Goal: Task Accomplishment & Management: Manage account settings

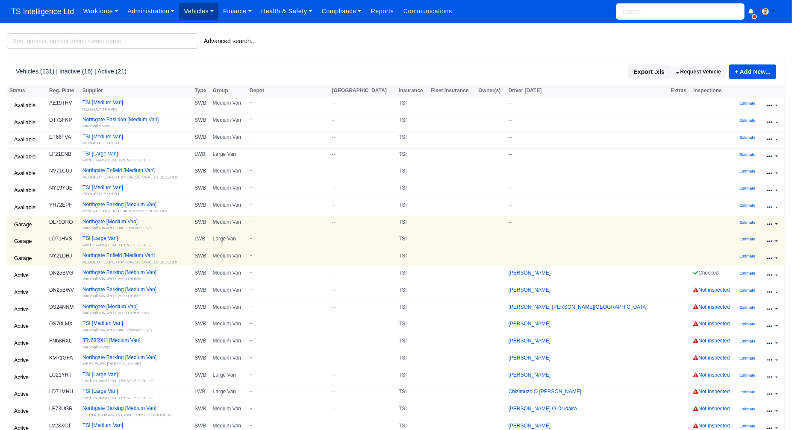
click at [204, 12] on link "Vehicles" at bounding box center [198, 11] width 39 height 17
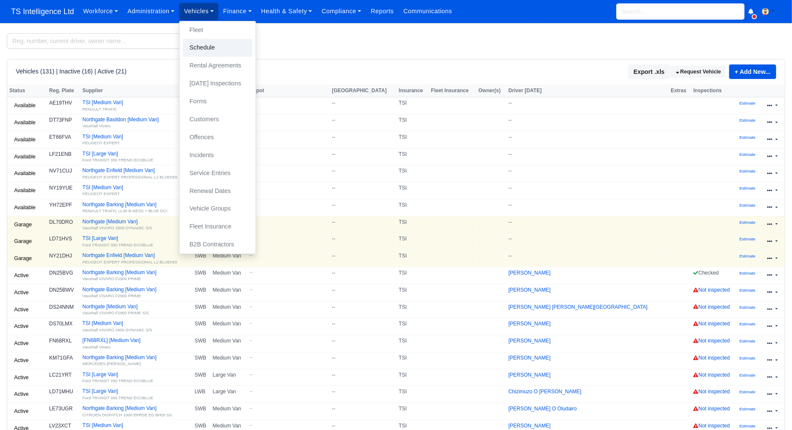
click at [201, 47] on link "Schedule" at bounding box center [217, 48] width 69 height 18
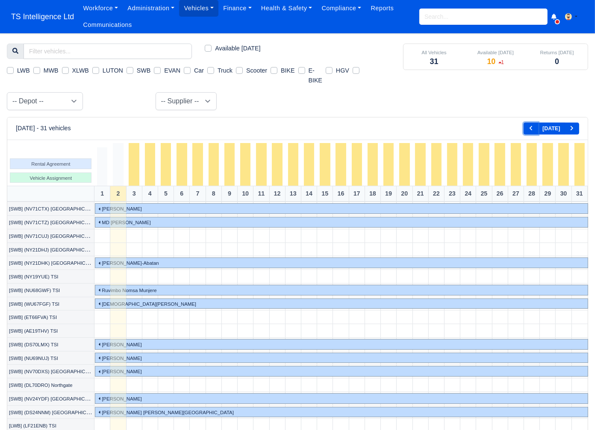
click at [533, 129] on icon "Basic example" at bounding box center [530, 128] width 5 height 5
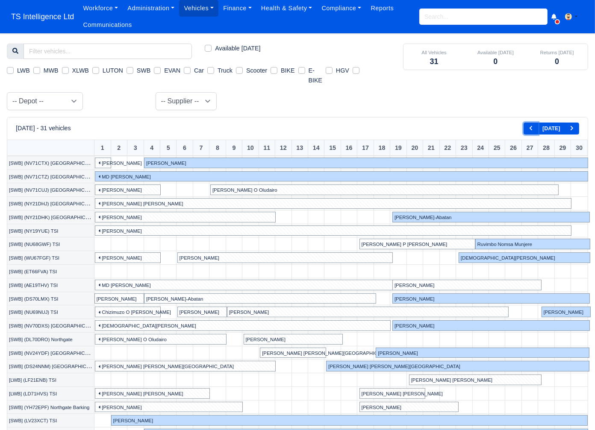
scroll to position [0, 35]
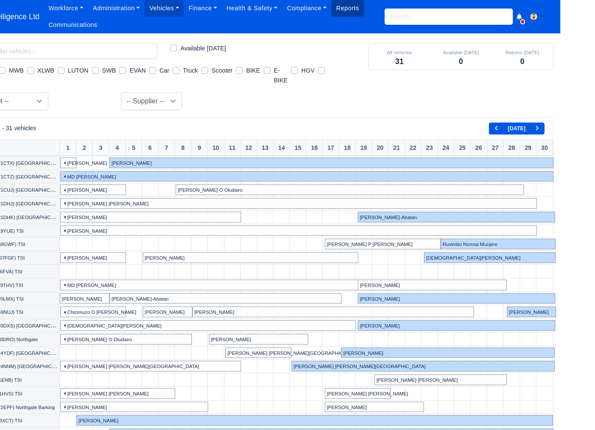
click at [349, 13] on link "Reports" at bounding box center [347, 8] width 32 height 17
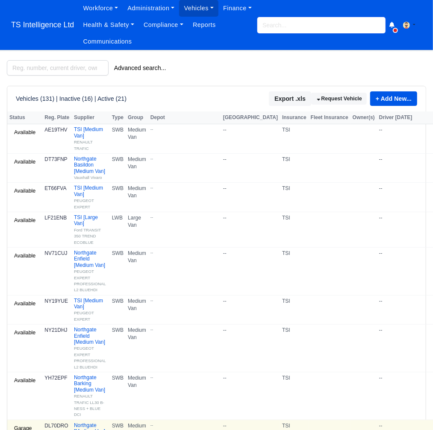
click at [275, 24] on input "search" at bounding box center [321, 25] width 128 height 16
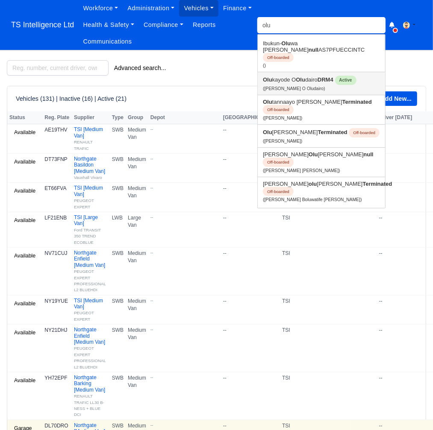
click at [292, 76] on link "Olu kayode O Olu dairo DRM4 Active (Olukayode O Oludairo)" at bounding box center [321, 83] width 127 height 23
type input "[PERSON_NAME] O Oludairo"
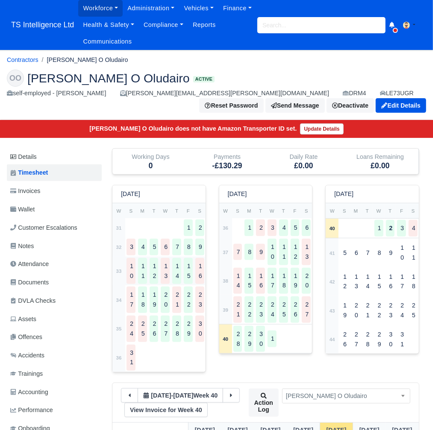
scroll to position [125, 0]
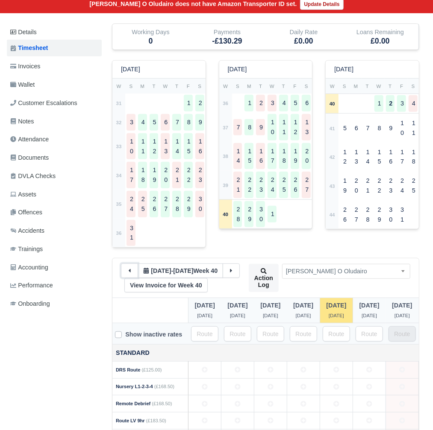
click at [129, 268] on button at bounding box center [129, 271] width 17 height 15
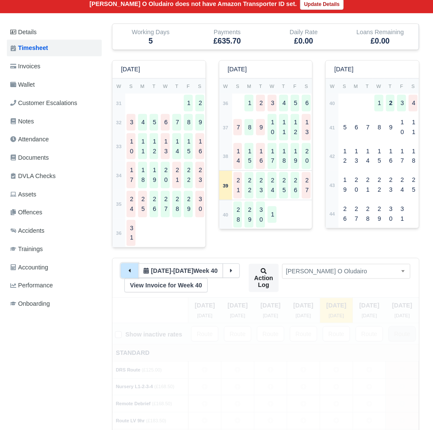
type input "91"
type input "5"
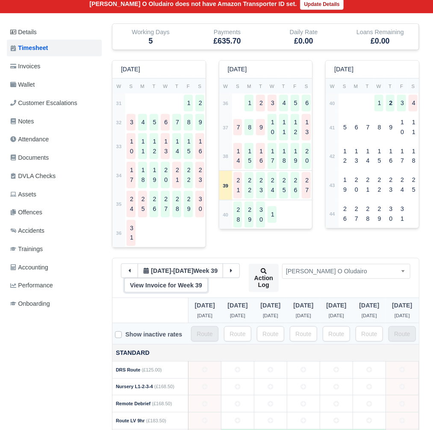
click at [152, 289] on link "View Invoice for Week 39" at bounding box center [165, 285] width 83 height 15
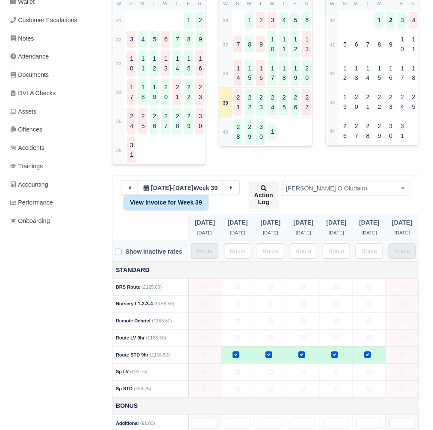
scroll to position [257, 0]
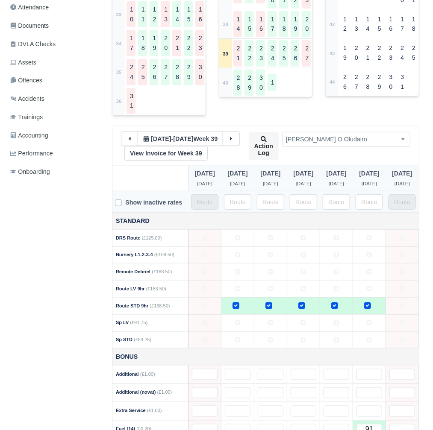
click at [326, 141] on span "[PERSON_NAME] O Oludairo" at bounding box center [346, 139] width 127 height 11
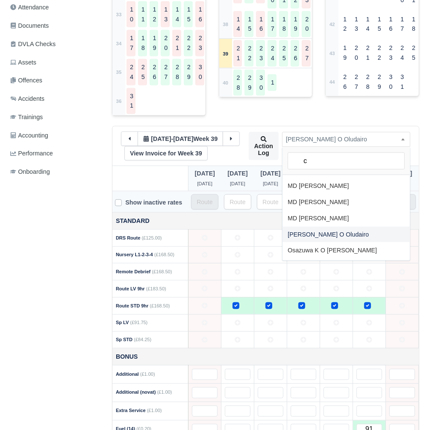
scroll to position [0, 0]
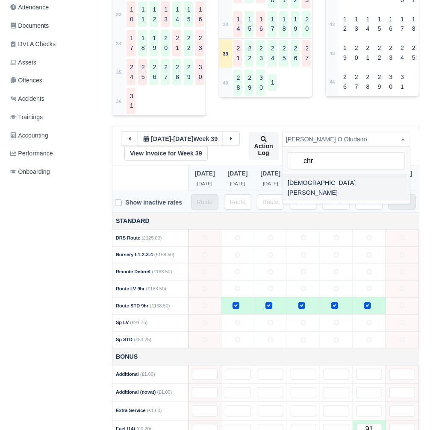
type input "chr"
select select "1405"
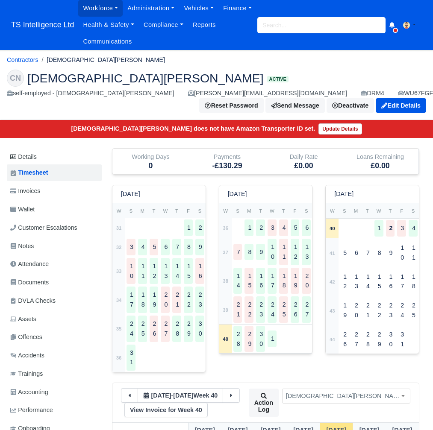
scroll to position [159, 0]
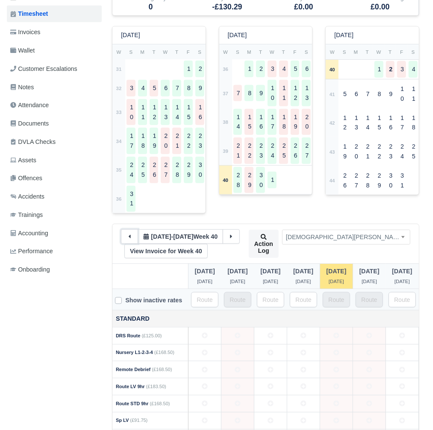
click at [128, 239] on icon at bounding box center [130, 237] width 6 height 6
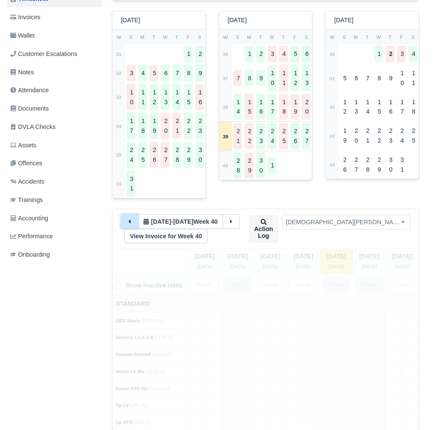
scroll to position [256, 0]
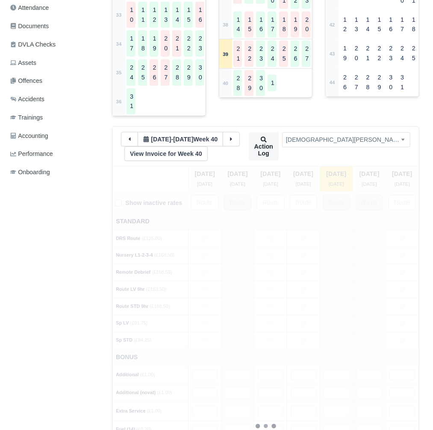
type input "70"
type input "4"
type input "85"
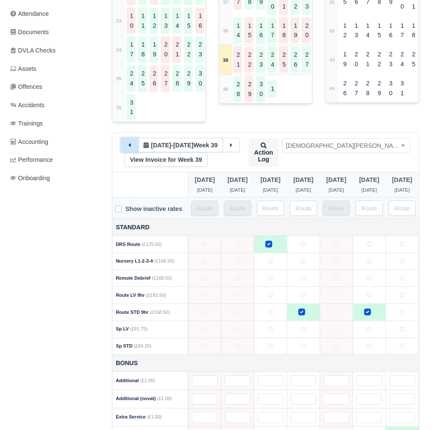
scroll to position [291, 0]
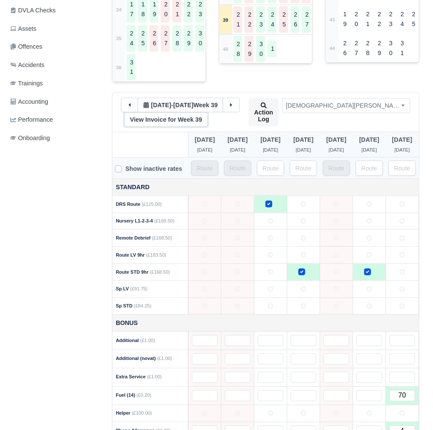
click at [158, 122] on link "View Invoice for Week 39" at bounding box center [165, 119] width 83 height 15
click at [328, 107] on span "Christian Ngolo" at bounding box center [346, 105] width 127 height 11
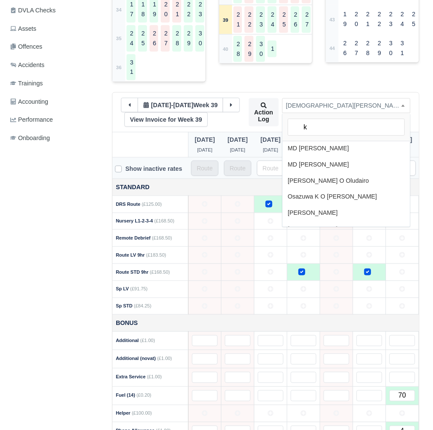
scroll to position [0, 0]
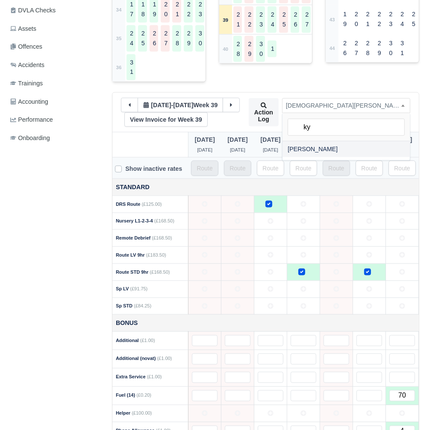
type input "ky"
select select "1247"
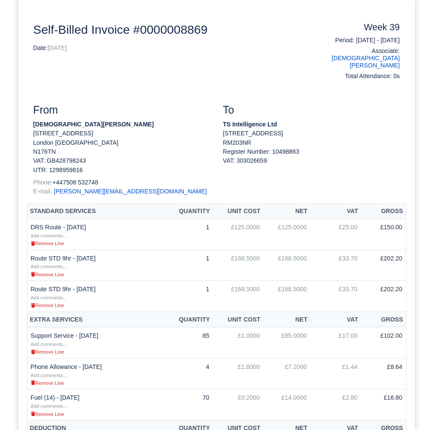
scroll to position [181, 0]
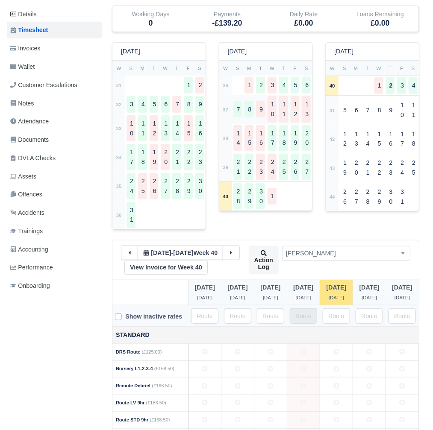
scroll to position [153, 0]
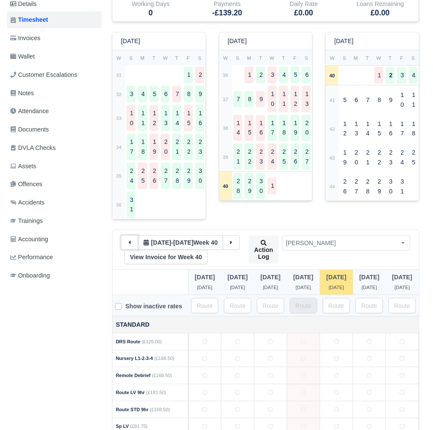
click at [128, 249] on button at bounding box center [129, 243] width 17 height 15
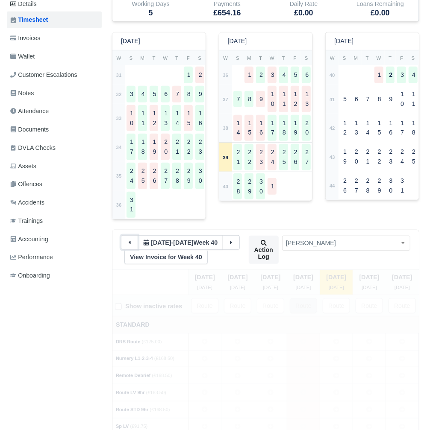
type input "89"
type input "5"
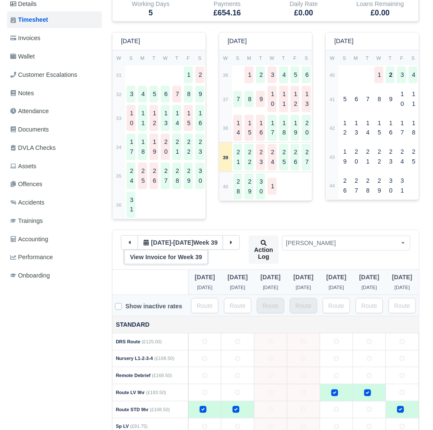
click at [146, 259] on link "View Invoice for Week 39" at bounding box center [165, 257] width 83 height 15
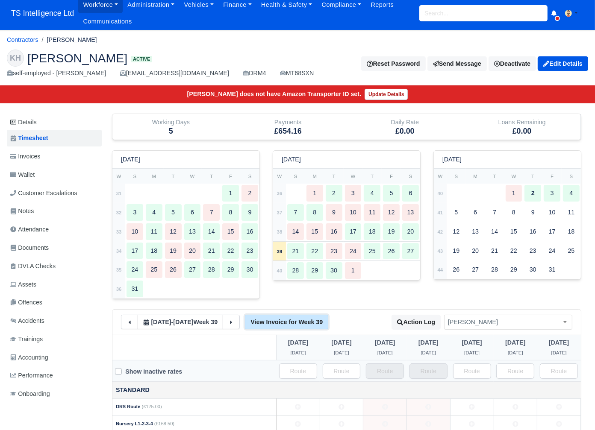
scroll to position [0, 0]
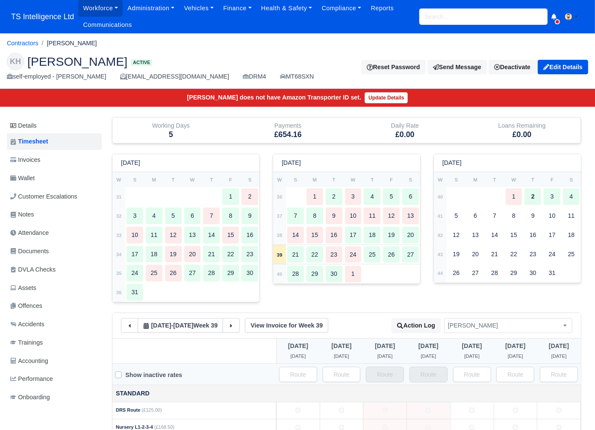
click at [433, 12] on input "search" at bounding box center [483, 17] width 128 height 16
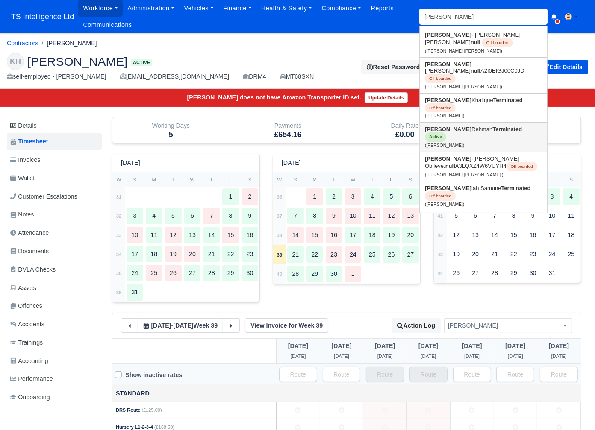
click at [433, 126] on strong "Abdul" at bounding box center [448, 129] width 47 height 6
type input "Abdul Rehman"
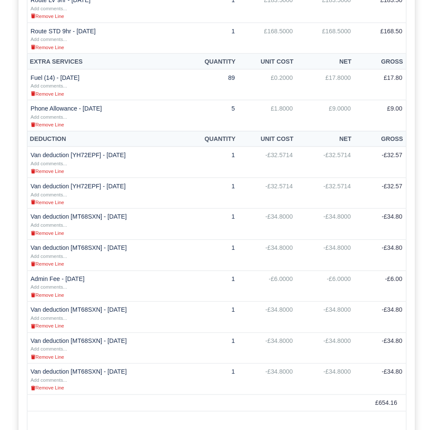
scroll to position [424, 0]
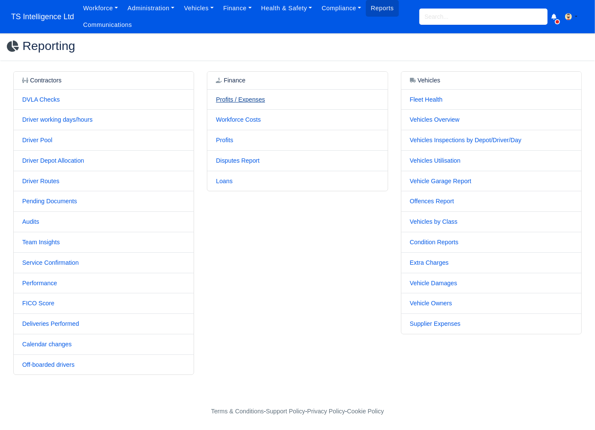
click at [239, 100] on link "Profits / Expenses" at bounding box center [240, 99] width 49 height 7
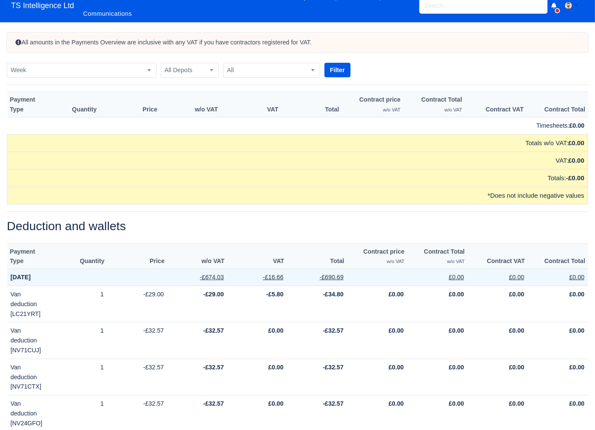
scroll to position [17, 0]
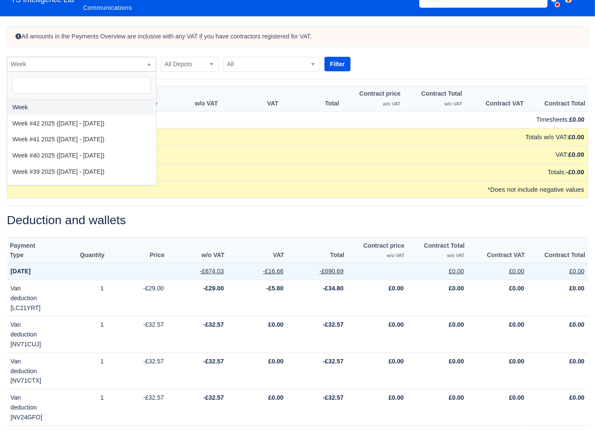
click at [128, 64] on span "Week" at bounding box center [81, 64] width 149 height 11
select select "[DATE]|[DATE]"
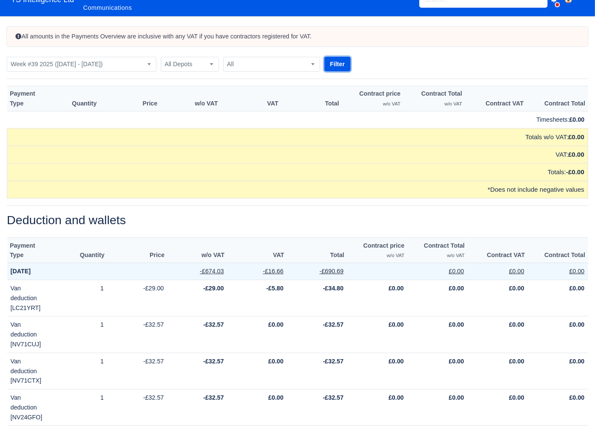
click at [339, 63] on button "Filter" at bounding box center [337, 64] width 26 height 15
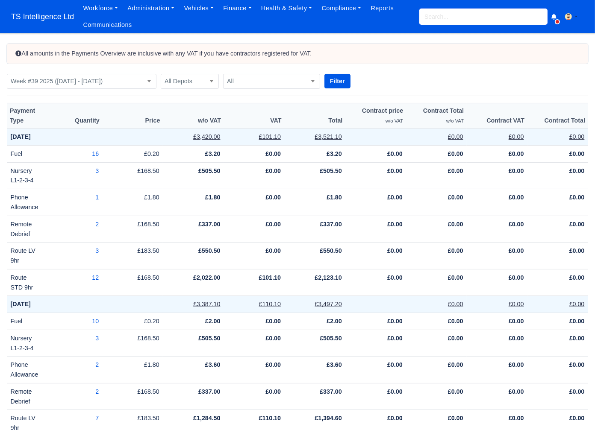
click at [442, 15] on input "search" at bounding box center [483, 17] width 128 height 16
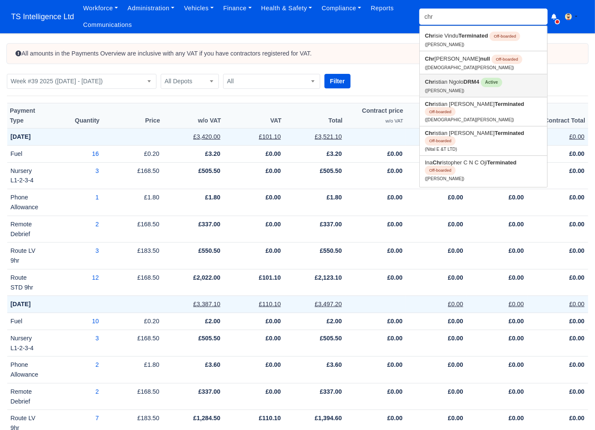
click at [444, 81] on link "Chr istian Ngolo DRM4 Active (Christian Ngolo)" at bounding box center [483, 85] width 127 height 23
type input "[DEMOGRAPHIC_DATA][PERSON_NAME]"
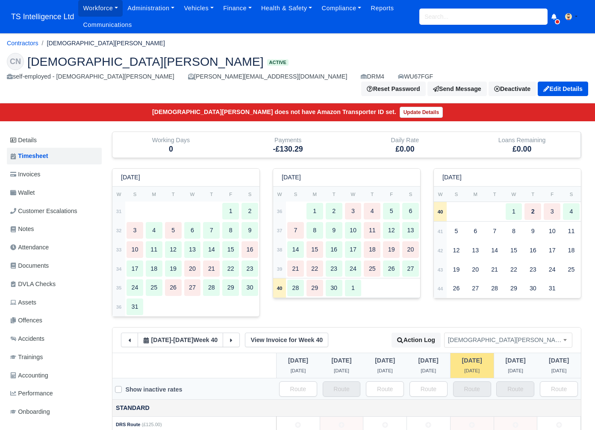
scroll to position [254, 0]
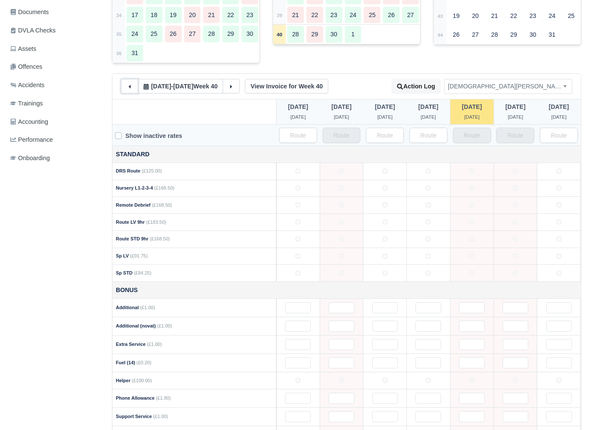
click at [127, 84] on icon at bounding box center [130, 87] width 6 height 6
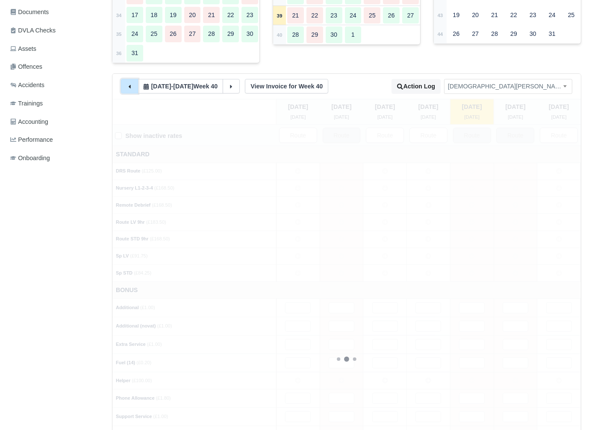
type input "70"
type input "4"
type input "85"
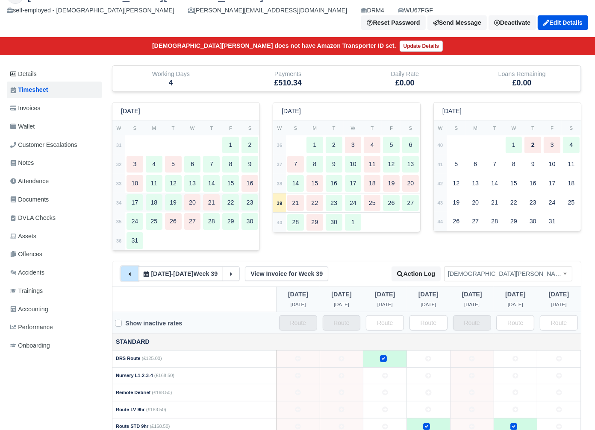
scroll to position [75, 0]
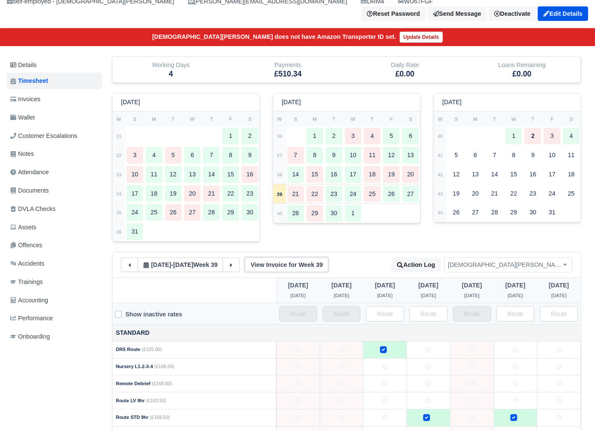
click at [290, 258] on link "View Invoice for Week 39" at bounding box center [286, 265] width 83 height 15
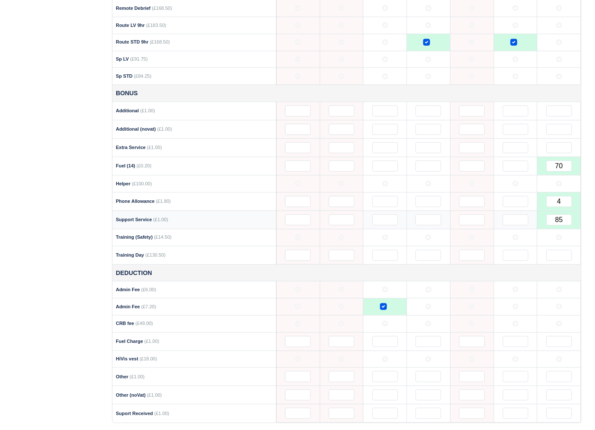
scroll to position [468, 0]
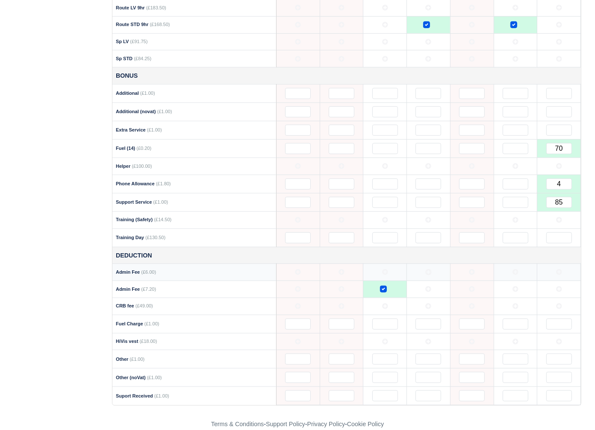
click at [384, 270] on icon at bounding box center [385, 273] width 6 height 6
click at [390, 285] on label at bounding box center [390, 285] width 0 height 0
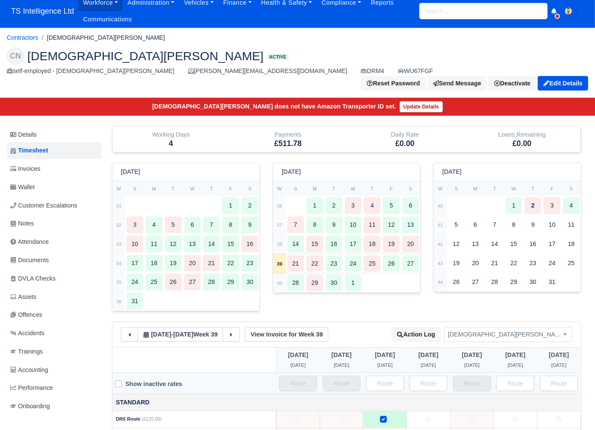
scroll to position [0, 0]
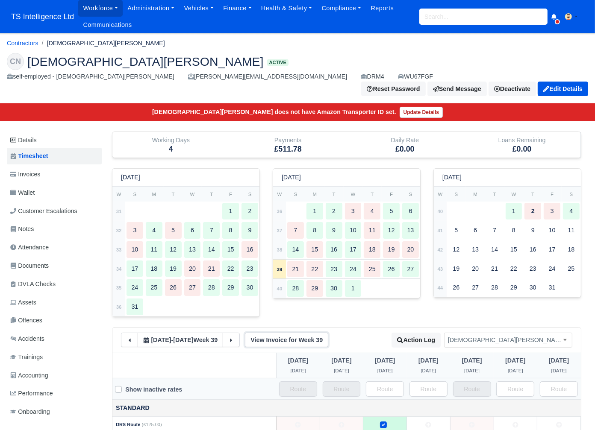
click at [279, 333] on link "View Invoice for Week 39" at bounding box center [286, 340] width 83 height 15
click at [386, 8] on link "Reports" at bounding box center [382, 8] width 32 height 17
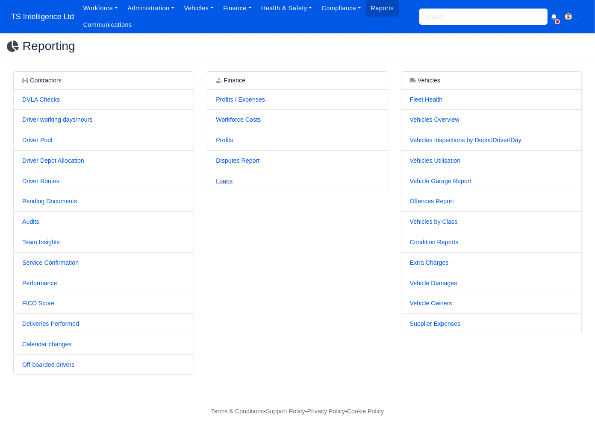
click at [224, 180] on link "Loans" at bounding box center [224, 181] width 17 height 7
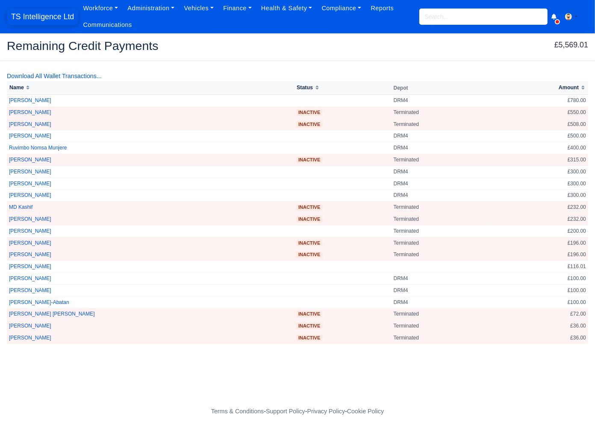
click at [63, 18] on span "TS Intelligence Ltd" at bounding box center [42, 16] width 71 height 17
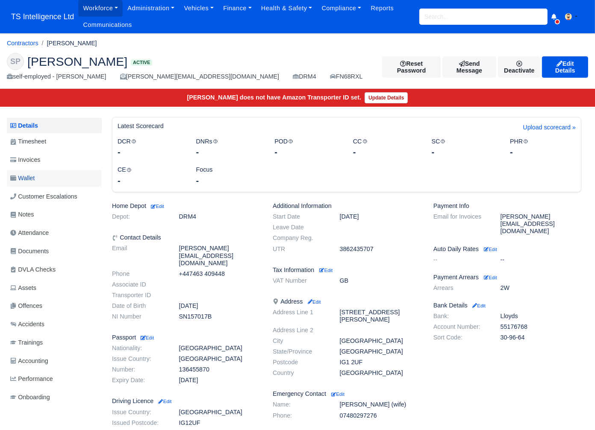
click at [33, 177] on span "Wallet" at bounding box center [22, 179] width 24 height 10
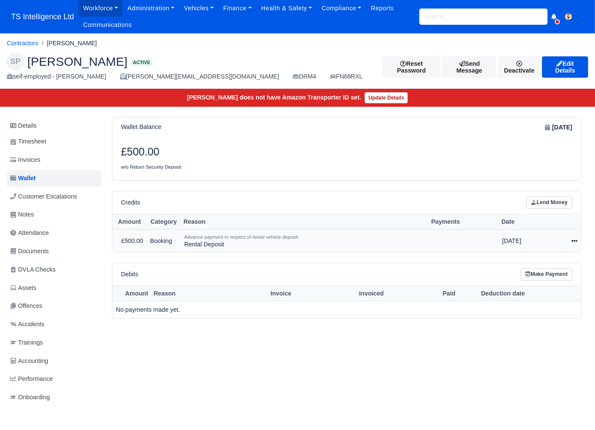
click at [572, 241] on icon at bounding box center [574, 241] width 6 height 2
click at [525, 280] on link "Schedule" at bounding box center [538, 280] width 76 height 13
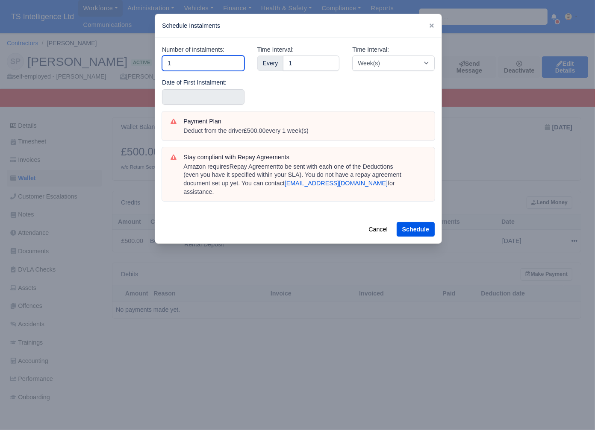
click at [213, 64] on input "1" at bounding box center [203, 63] width 82 height 15
type input "5"
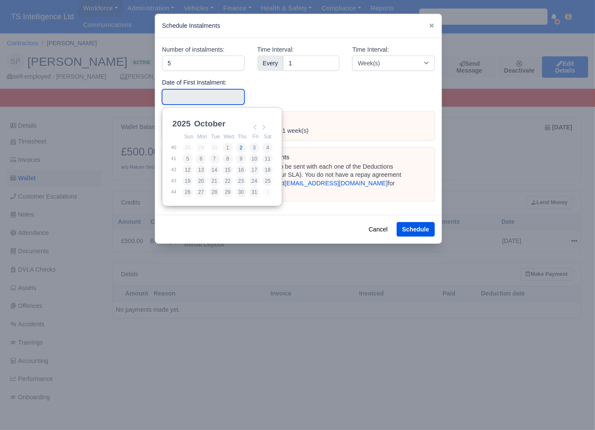
click at [197, 104] on input "Use the arrow keys to pick a date" at bounding box center [203, 96] width 82 height 15
drag, startPoint x: 187, startPoint y: 149, endPoint x: 228, endPoint y: 137, distance: 42.7
click at [188, 149] on table "Sun Mon Tue Wed Thu Fri Sat 40 28 29 30 1 2 3 4 41 5 6 7 8 9 10 11 42 12 13 14 …" at bounding box center [222, 165] width 103 height 66
type input "[DATE]"
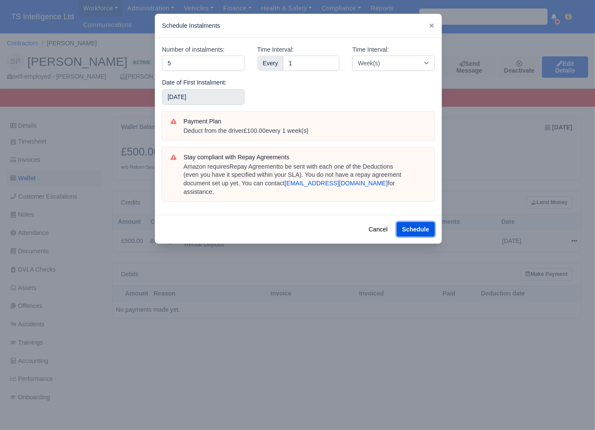
click at [413, 222] on button "Schedule" at bounding box center [416, 229] width 38 height 15
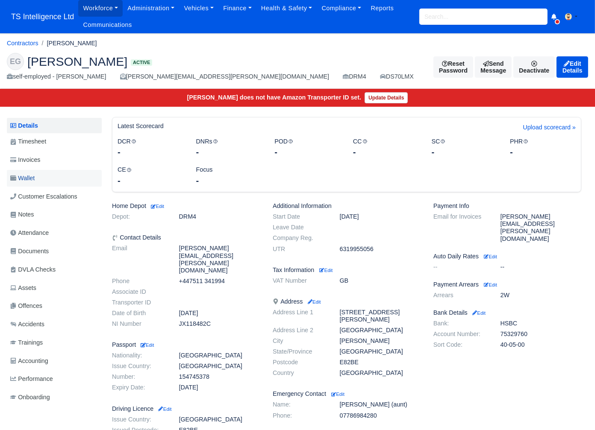
click at [37, 175] on link "Wallet" at bounding box center [54, 178] width 95 height 17
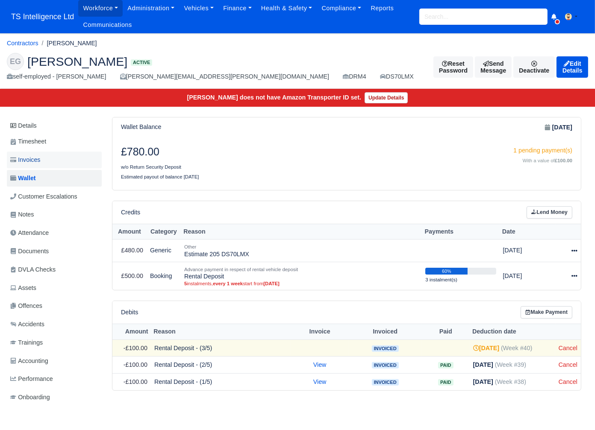
click at [44, 163] on link "Invoices" at bounding box center [54, 160] width 95 height 17
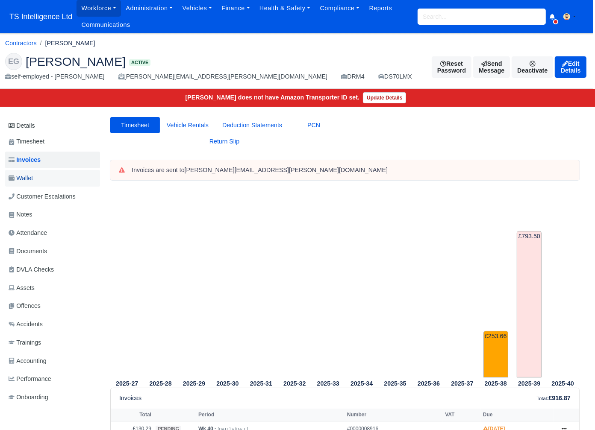
scroll to position [0, 3]
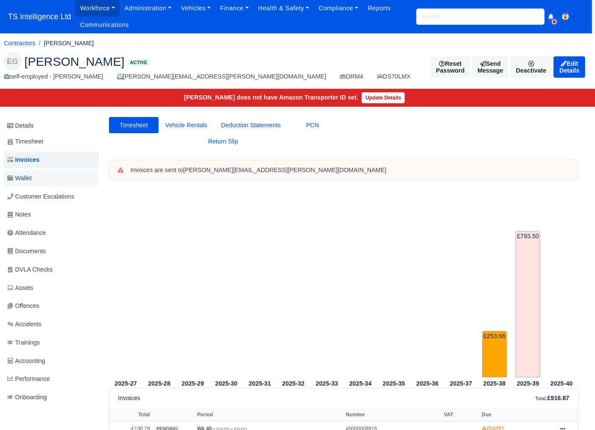
click at [44, 179] on link "Wallet" at bounding box center [51, 178] width 95 height 17
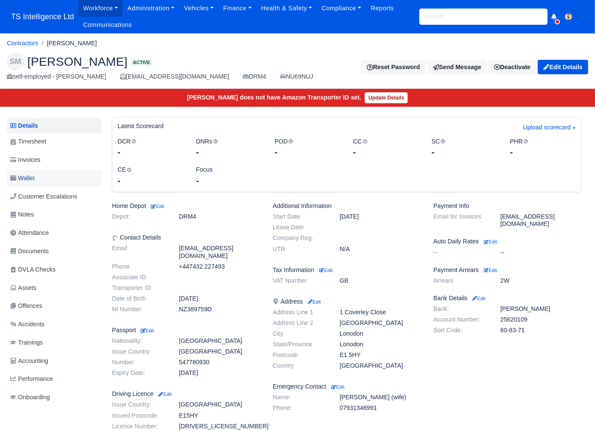
click at [35, 181] on span "Wallet" at bounding box center [22, 179] width 24 height 10
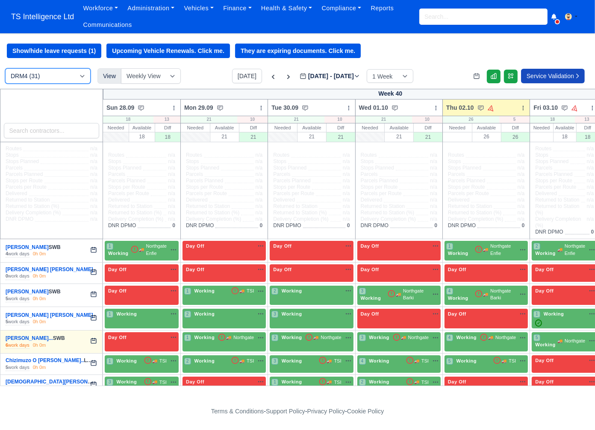
click at [58, 77] on select "DRM4 (31) Holiday/on Leave (1) Terminated (14)" at bounding box center [47, 75] width 85 height 15
select select "4"
click at [5, 69] on select "DRM4 (31) Holiday/on Leave (1) Terminated (14)" at bounding box center [47, 75] width 85 height 15
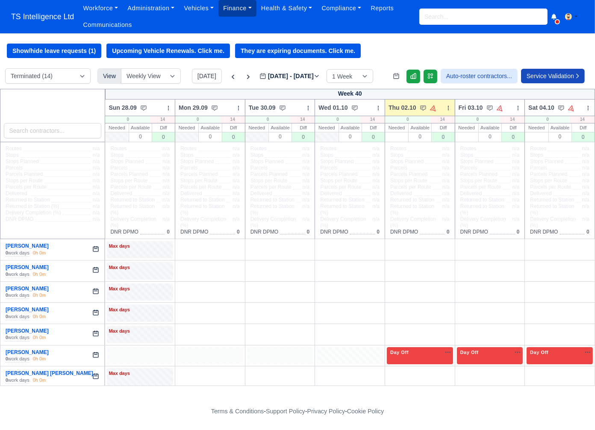
click at [238, 12] on link "Finance" at bounding box center [237, 8] width 38 height 17
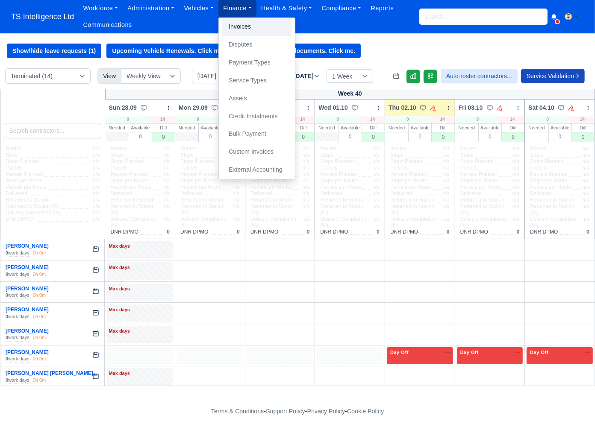
click at [237, 27] on link "Invoices" at bounding box center [256, 27] width 69 height 18
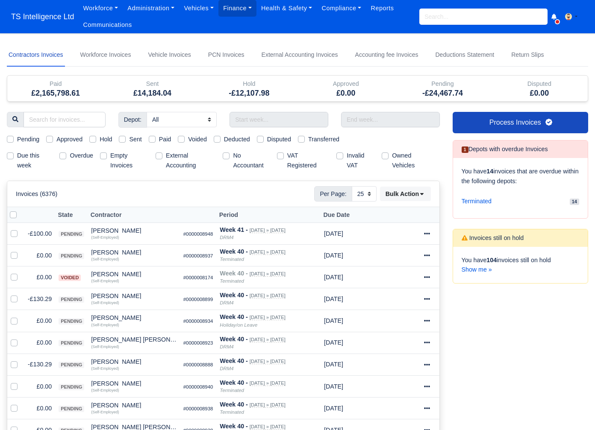
select select "25"
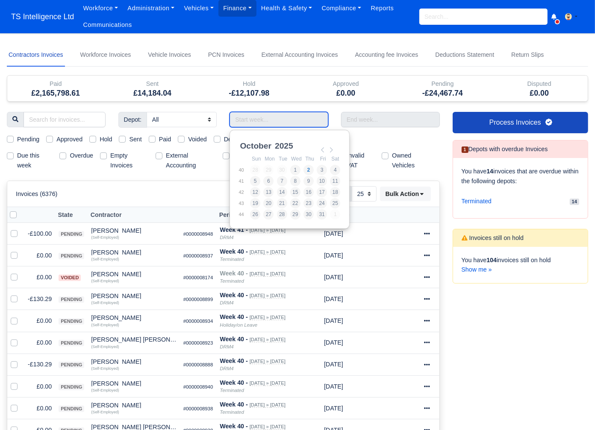
click at [277, 121] on input "Use the arrow keys to pick a date" at bounding box center [279, 119] width 99 height 15
drag, startPoint x: 321, startPoint y: 151, endPoint x: 309, endPoint y: 163, distance: 16.3
type input "21/09/2025 - 27/09/2025"
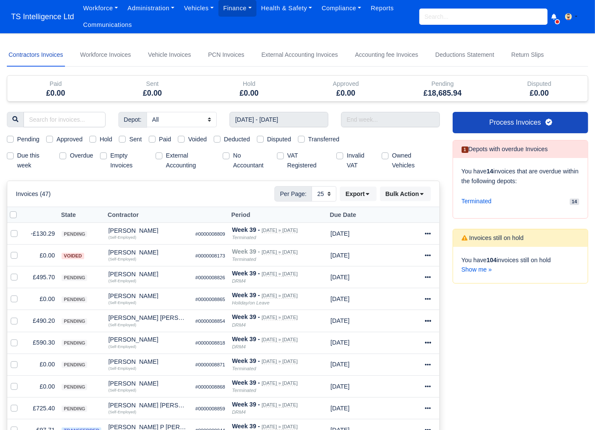
click at [110, 157] on label "Empty Invoices" at bounding box center [129, 161] width 38 height 20
click at [105, 157] on input "Empty Invoices" at bounding box center [103, 154] width 7 height 7
checkbox input "true"
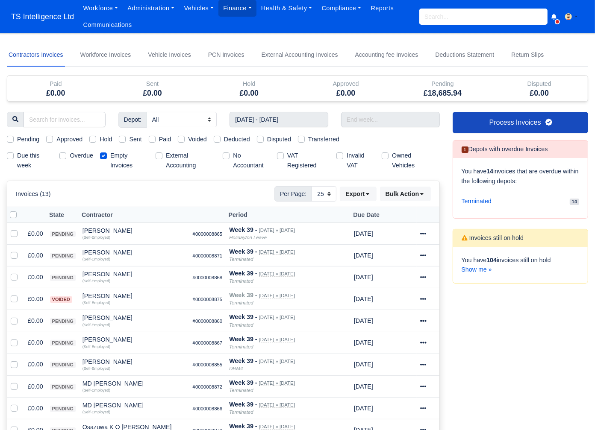
scroll to position [80, 0]
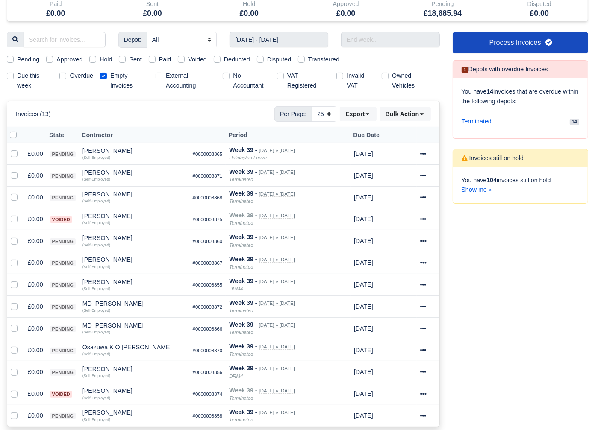
click at [20, 130] on label at bounding box center [20, 130] width 0 height 0
click at [14, 134] on input "checkbox" at bounding box center [13, 133] width 7 height 7
checkbox input "true"
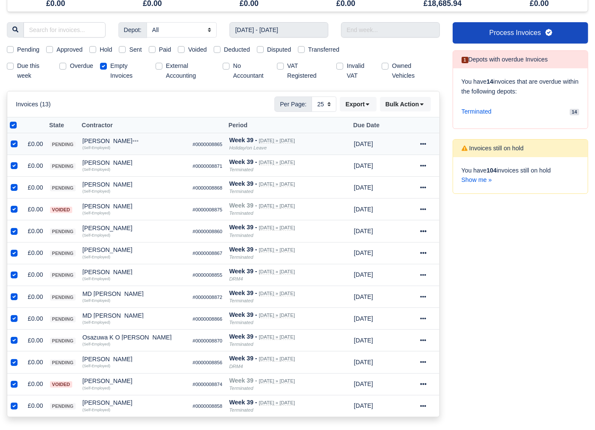
scroll to position [130, 0]
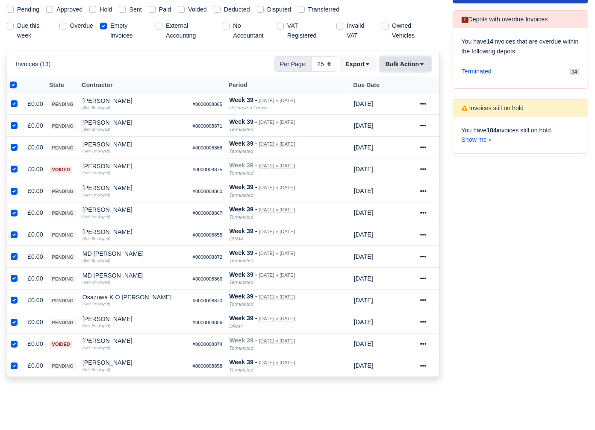
click at [404, 66] on button "Bulk Action" at bounding box center [405, 64] width 51 height 15
click at [382, 133] on div "Void" at bounding box center [394, 132] width 76 height 13
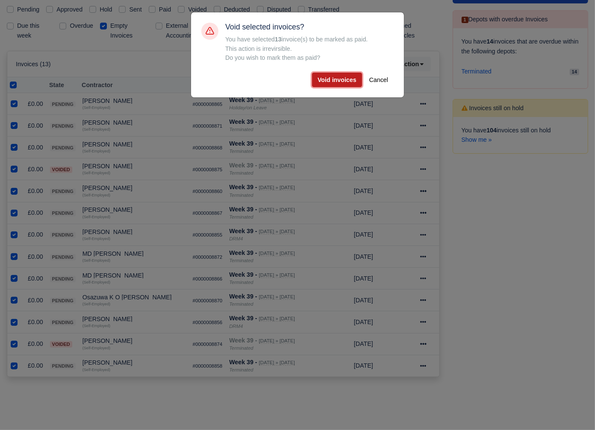
click at [336, 83] on button "Void invoices" at bounding box center [337, 80] width 50 height 15
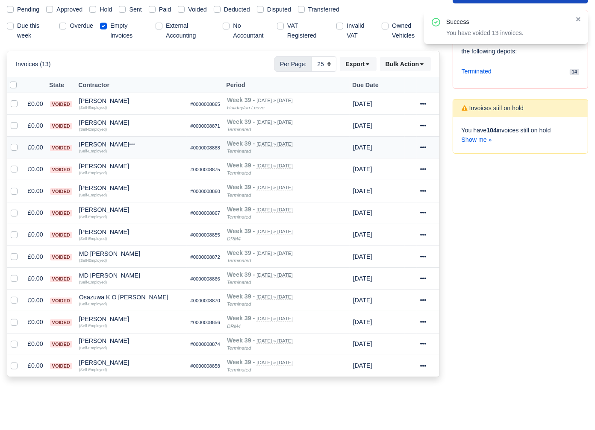
scroll to position [70, 0]
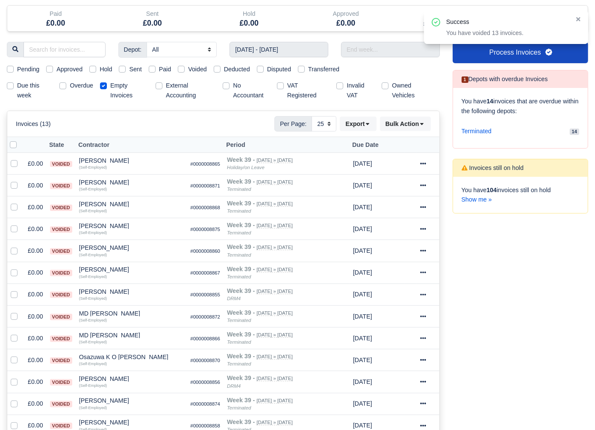
click at [17, 68] on label "Pending" at bounding box center [28, 70] width 22 height 10
click at [8, 68] on input "Pending" at bounding box center [10, 68] width 7 height 7
checkbox input "true"
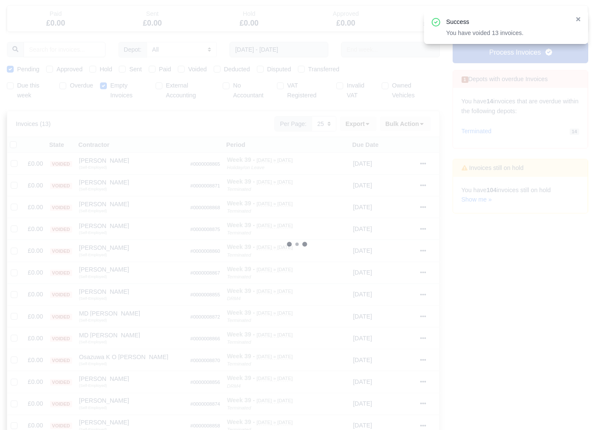
scroll to position [2, 0]
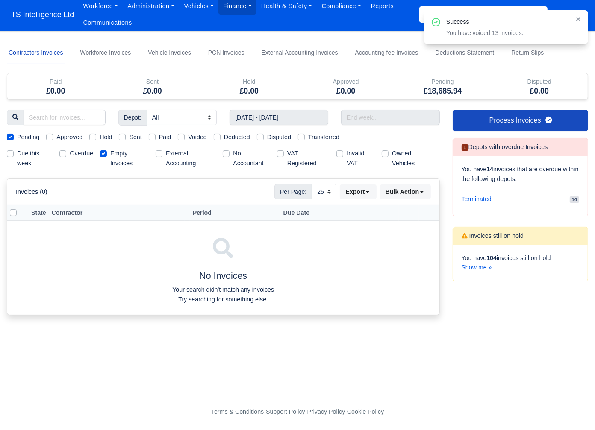
click at [107, 153] on div "Empty Invoices" at bounding box center [124, 159] width 49 height 20
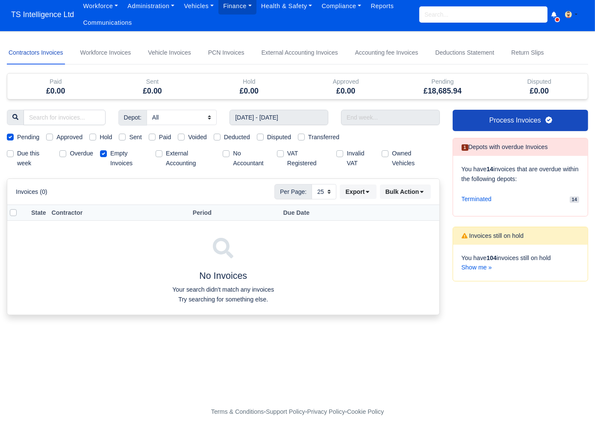
click at [110, 153] on label "Empty Invoices" at bounding box center [129, 159] width 38 height 20
click at [105, 153] on input "Empty Invoices" at bounding box center [103, 152] width 7 height 7
checkbox input "false"
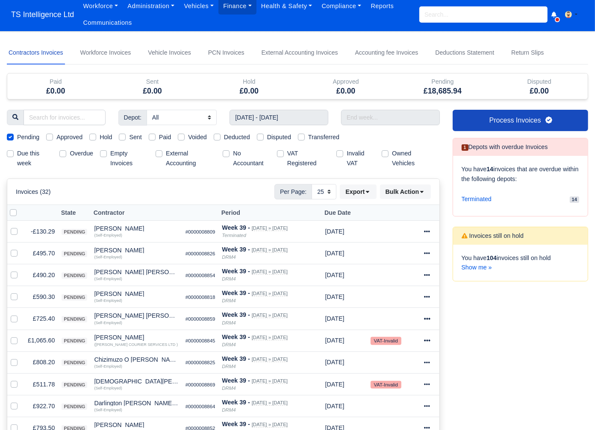
scroll to position [106, 0]
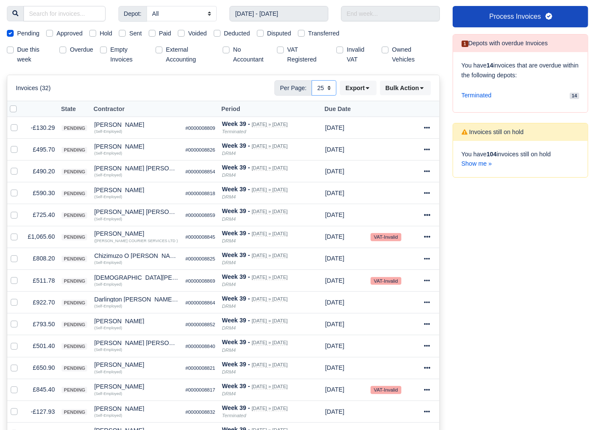
click at [325, 88] on select "10 25 50" at bounding box center [324, 87] width 25 height 15
select select "50"
click at [312, 80] on select "10 25 50" at bounding box center [324, 87] width 25 height 15
click at [20, 104] on label at bounding box center [20, 104] width 0 height 0
click at [14, 109] on input "checkbox" at bounding box center [13, 107] width 7 height 7
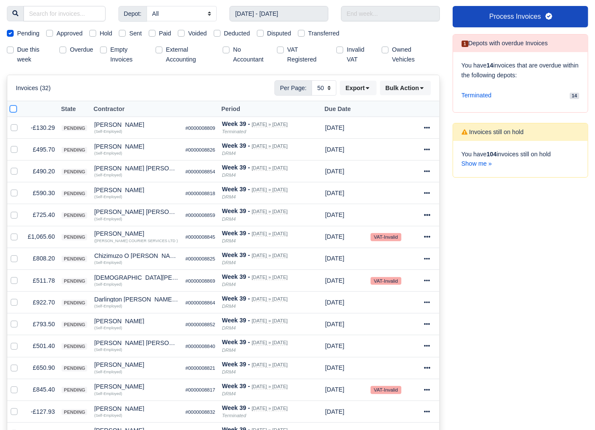
checkbox input "true"
click at [21, 123] on label at bounding box center [21, 123] width 0 height 0
click at [14, 127] on input "checkbox" at bounding box center [14, 126] width 7 height 7
checkbox input "false"
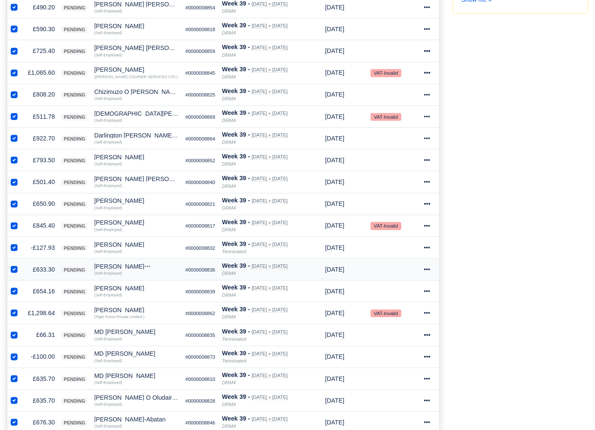
scroll to position [271, 0]
click at [21, 243] on label at bounding box center [21, 243] width 0 height 0
click at [16, 248] on input "checkbox" at bounding box center [14, 246] width 7 height 7
checkbox input "false"
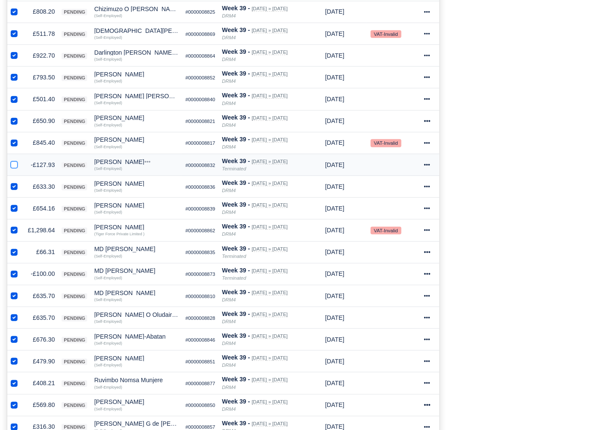
scroll to position [356, 0]
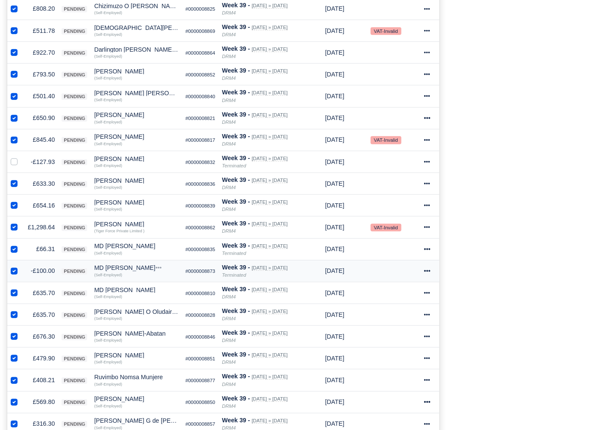
click at [21, 266] on label at bounding box center [21, 266] width 0 height 0
click at [12, 273] on input "checkbox" at bounding box center [14, 269] width 7 height 7
checkbox input "false"
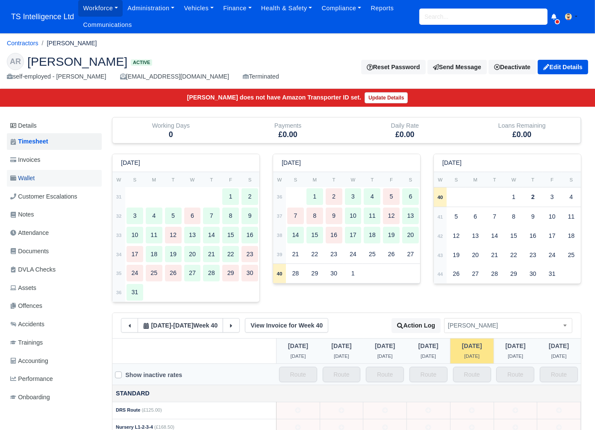
click at [38, 177] on link "Wallet" at bounding box center [54, 178] width 95 height 17
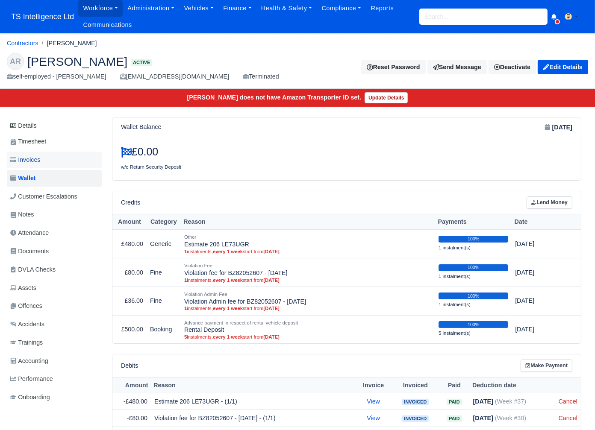
click at [48, 164] on link "Invoices" at bounding box center [54, 160] width 95 height 17
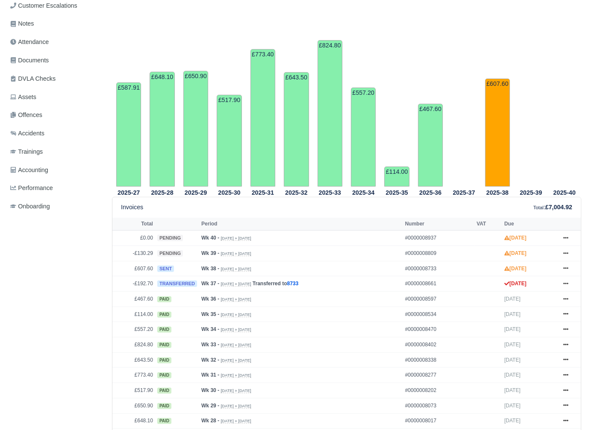
scroll to position [238, 0]
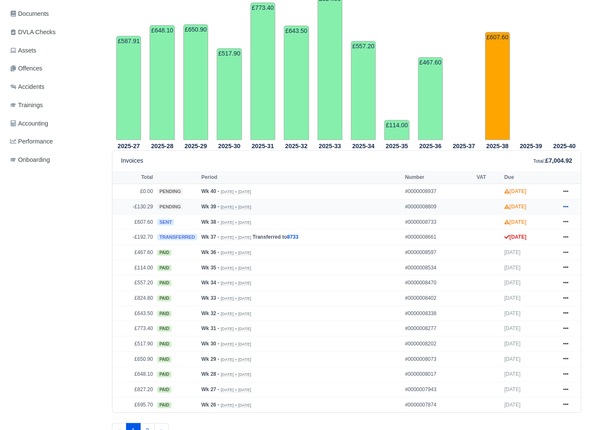
click at [563, 205] on icon at bounding box center [565, 206] width 5 height 5
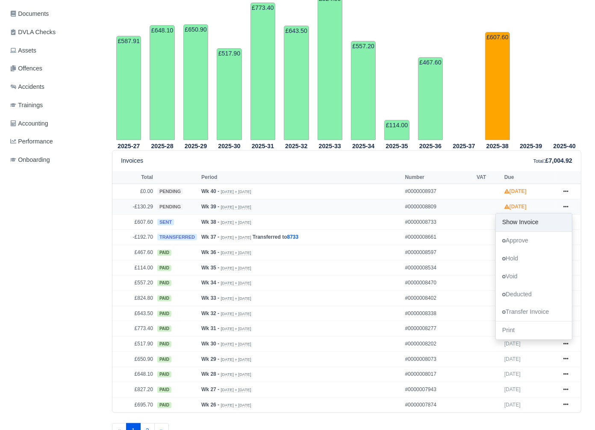
click at [521, 220] on link "Show Invoice" at bounding box center [534, 223] width 76 height 18
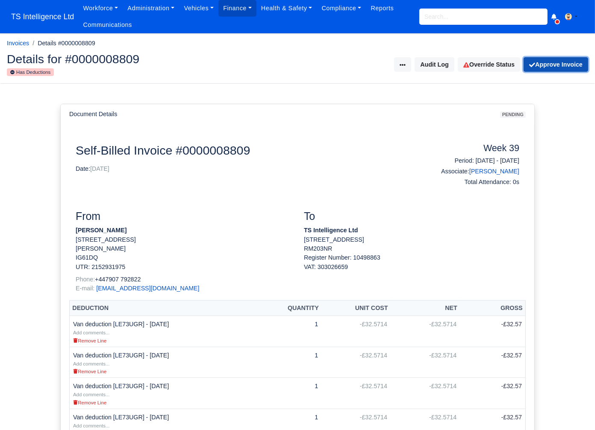
click at [566, 66] on button "Approve Invoice" at bounding box center [556, 64] width 65 height 15
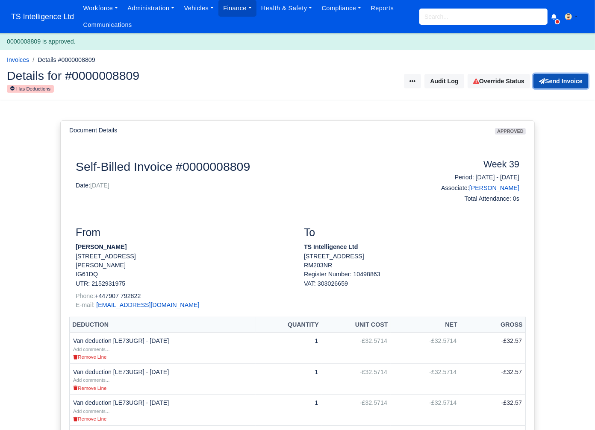
click at [562, 84] on button "Send Invoice" at bounding box center [560, 81] width 55 height 15
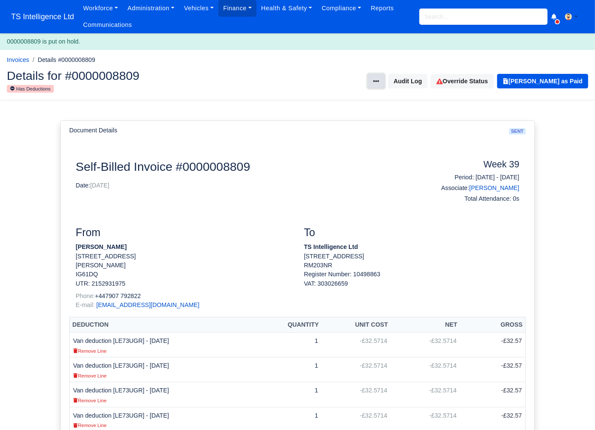
click at [379, 81] on icon at bounding box center [376, 81] width 6 height 2
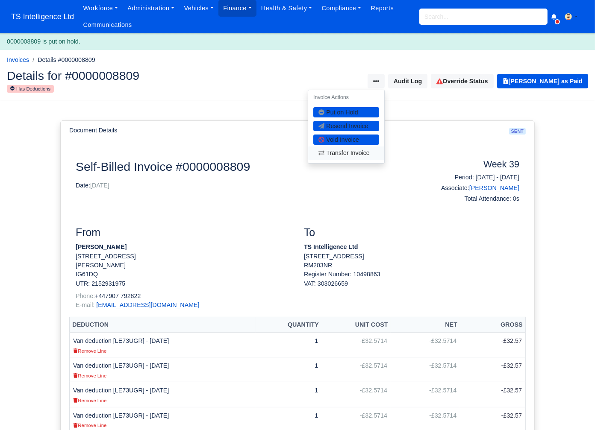
click at [356, 156] on link "Transfer Invoice" at bounding box center [346, 153] width 76 height 13
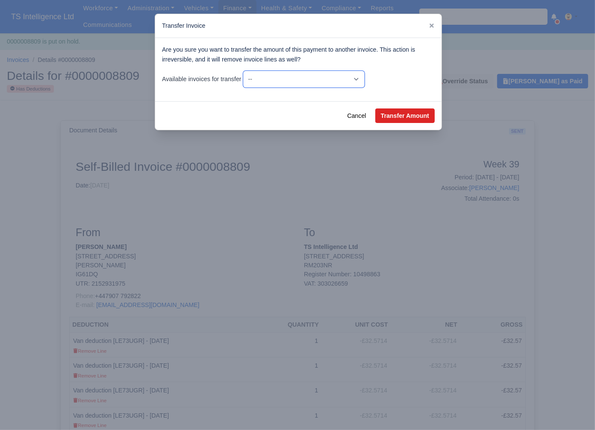
click at [365, 77] on select "-- £607.60 - Wk #38 [[DATE] - [DATE]] -£130.29 - Wk #39 [[DATE] - [DATE]] £0.00…" at bounding box center [303, 79] width 121 height 17
click at [245, 71] on select "-- £607.60 - Wk #38 [[DATE] - [DATE]] -£130.29 - Wk #39 [[DATE] - [DATE]] £0.00…" at bounding box center [303, 79] width 121 height 17
click at [403, 117] on button "Transfer Amount" at bounding box center [404, 116] width 59 height 15
select select "8733"
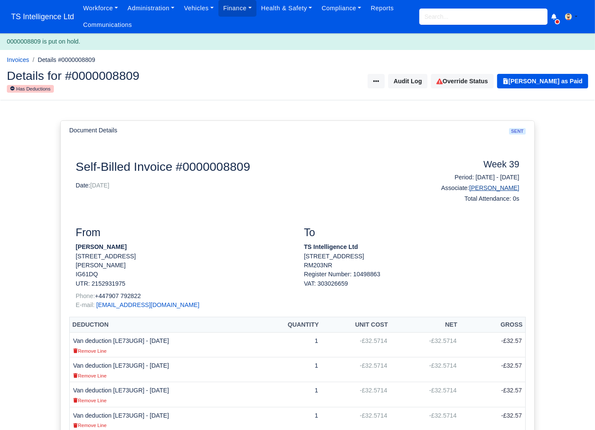
click at [496, 187] on link "[PERSON_NAME]" at bounding box center [494, 188] width 50 height 7
click at [449, 26] on div "Workforce Manpower Expiring Documents Leave Requests Daily Attendance Daily Tim…" at bounding box center [333, 16] width 510 height 33
click at [453, 20] on input "search" at bounding box center [483, 17] width 128 height 16
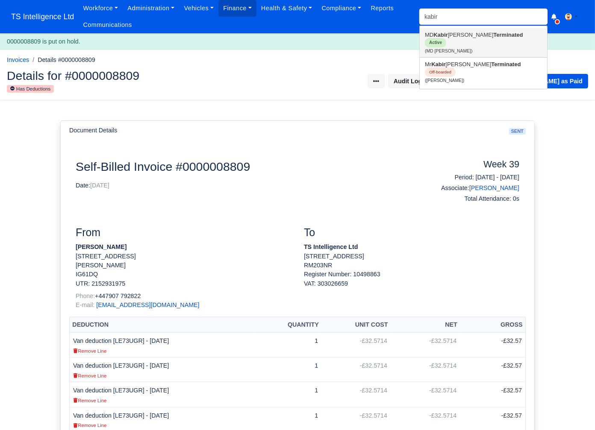
click at [451, 49] on small "(MD [PERSON_NAME])" at bounding box center [448, 51] width 47 height 5
type input "MD [PERSON_NAME]"
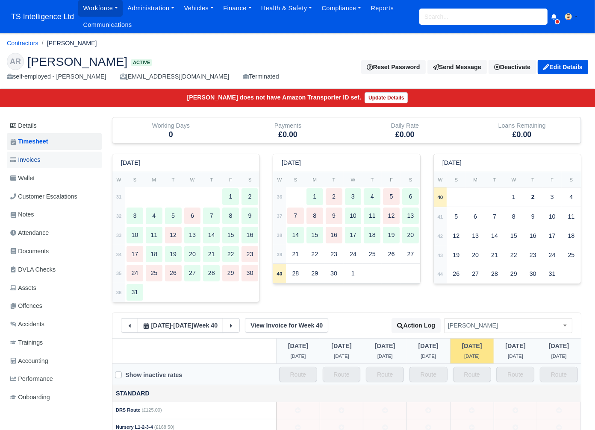
click at [50, 159] on link "Invoices" at bounding box center [54, 160] width 95 height 17
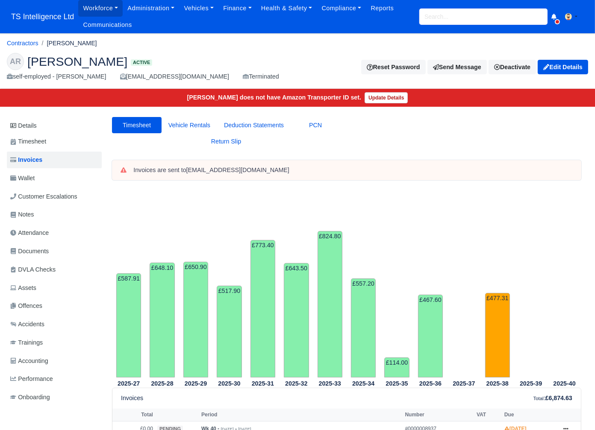
click at [438, 18] on input "search" at bounding box center [483, 17] width 128 height 16
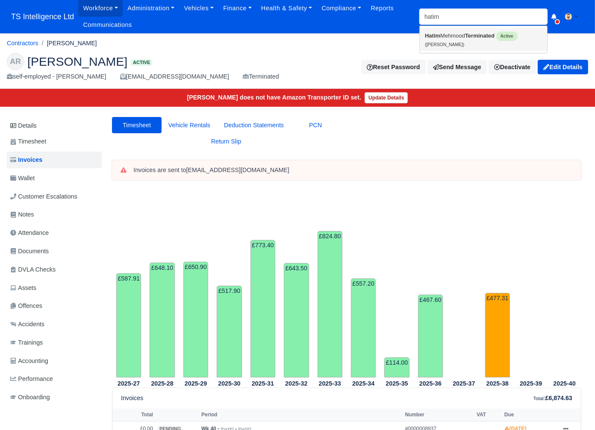
click at [442, 37] on link "Hatim Mehmood Terminated Active (Hatim Mehmood)" at bounding box center [483, 39] width 127 height 23
type input "[PERSON_NAME]"
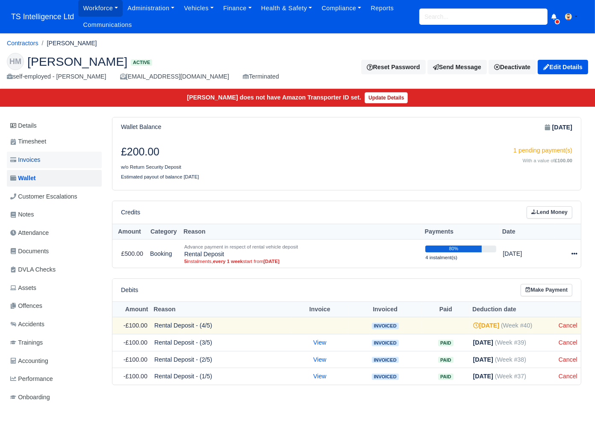
click at [32, 163] on span "Invoices" at bounding box center [25, 160] width 30 height 10
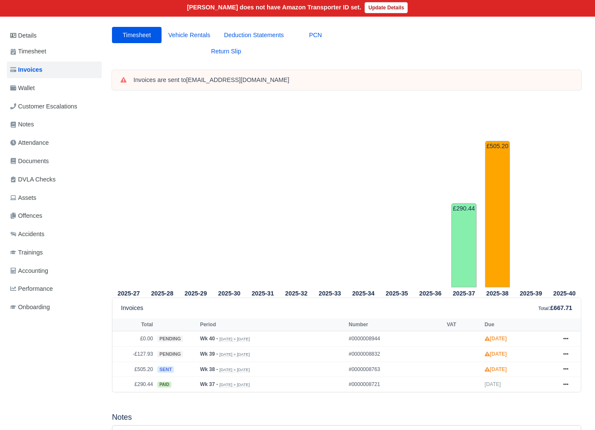
scroll to position [35, 0]
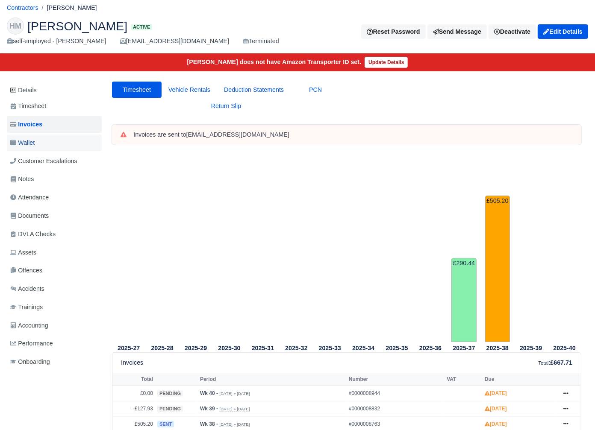
click at [32, 144] on span "Wallet" at bounding box center [22, 143] width 24 height 10
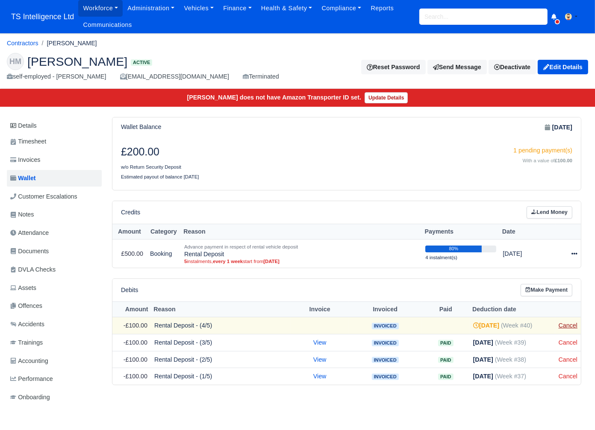
click at [564, 324] on link "Cancel" at bounding box center [568, 325] width 19 height 7
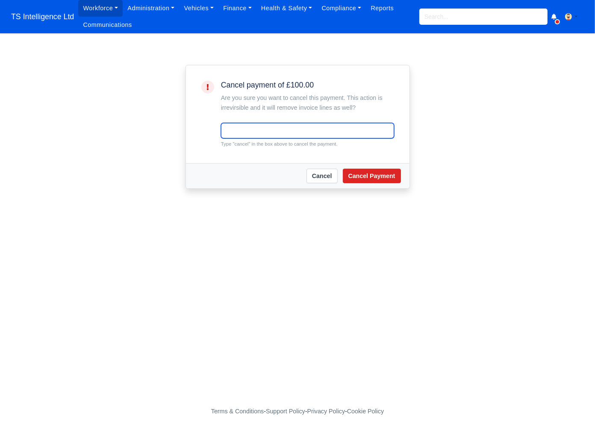
drag, startPoint x: 0, startPoint y: 0, endPoint x: 246, endPoint y: 130, distance: 278.0
click at [246, 130] on input "text" at bounding box center [307, 130] width 173 height 15
type input "cancel"
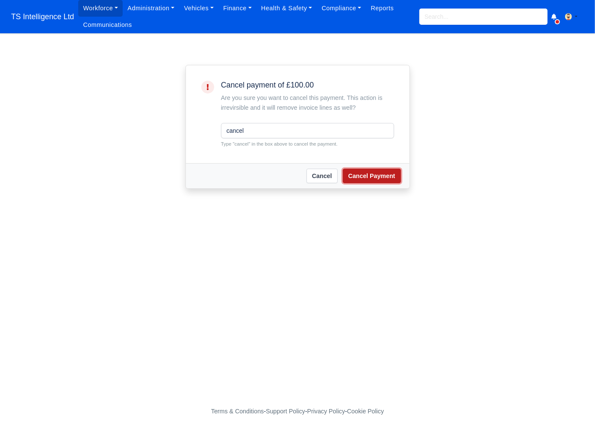
click at [378, 180] on button "Cancel Payment" at bounding box center [372, 176] width 58 height 15
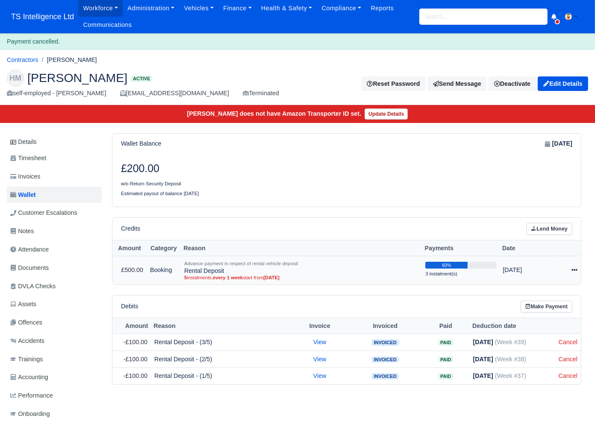
click at [575, 269] on icon at bounding box center [574, 270] width 6 height 6
click at [536, 299] on button "Make Payment" at bounding box center [538, 296] width 76 height 13
select select "5010"
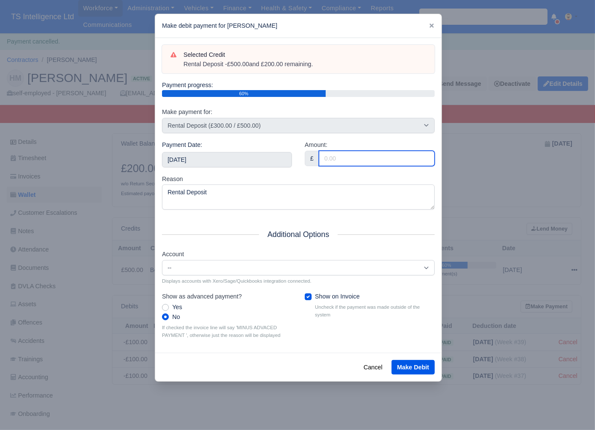
click at [332, 153] on input "Amount:" at bounding box center [377, 158] width 116 height 15
type input "200"
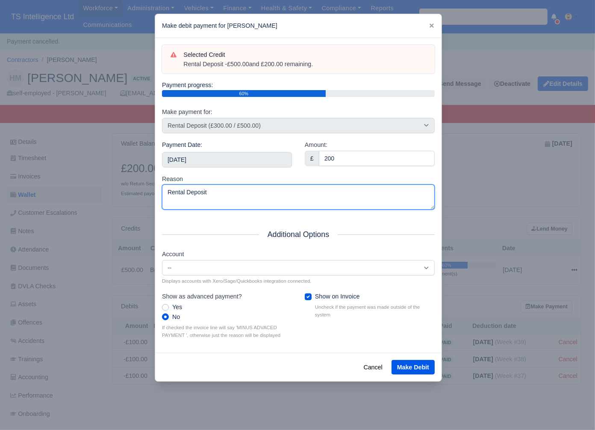
click at [296, 192] on textarea "Rental Deposit" at bounding box center [298, 197] width 273 height 25
type textarea "Rental Deposit - repayment"
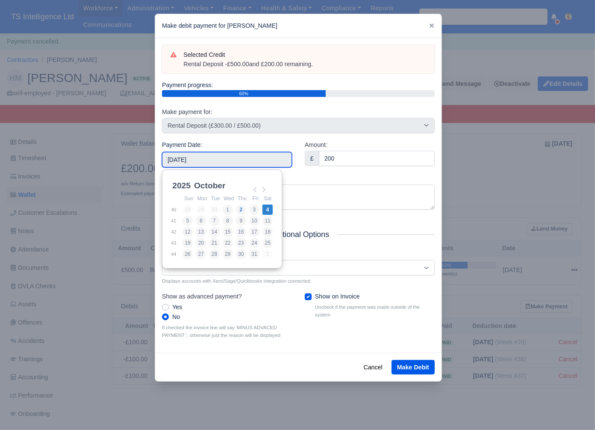
click at [248, 156] on input "[DATE]" at bounding box center [227, 159] width 130 height 15
type input "[DATE]"
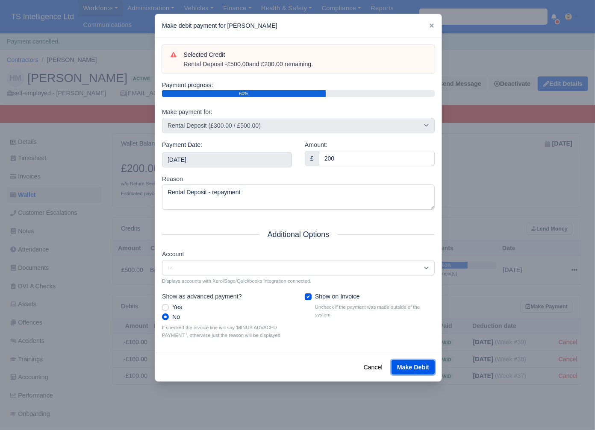
click at [409, 366] on button "Make Debit" at bounding box center [413, 367] width 43 height 15
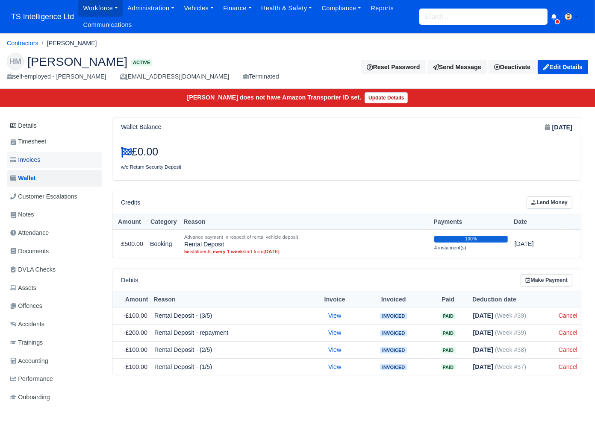
click at [47, 159] on link "Invoices" at bounding box center [54, 160] width 95 height 17
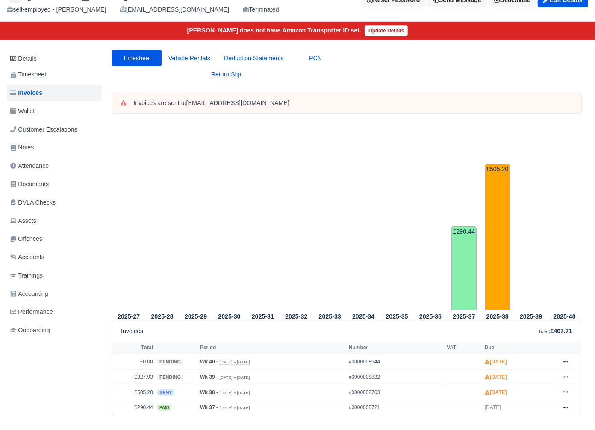
scroll to position [135, 0]
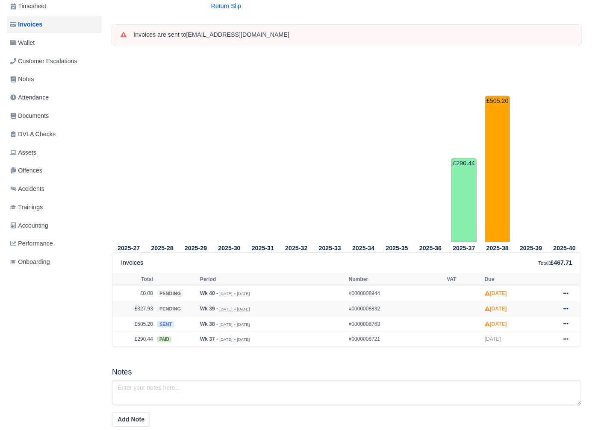
click at [564, 309] on icon at bounding box center [565, 309] width 5 height 2
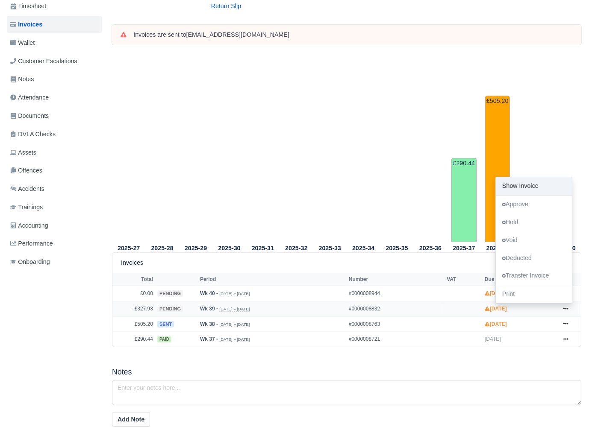
click at [520, 186] on link "Show Invoice" at bounding box center [534, 186] width 76 height 18
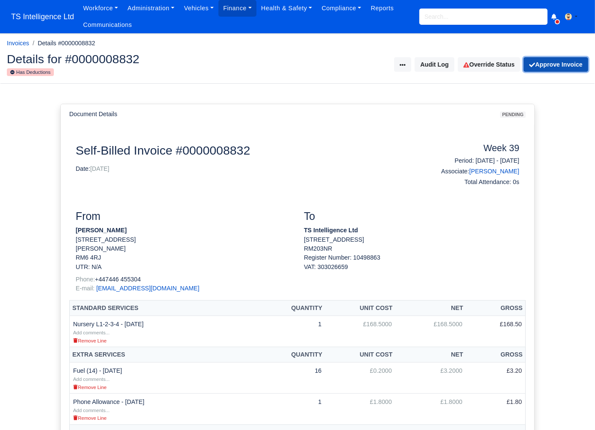
click at [550, 68] on button "Approve Invoice" at bounding box center [556, 64] width 65 height 15
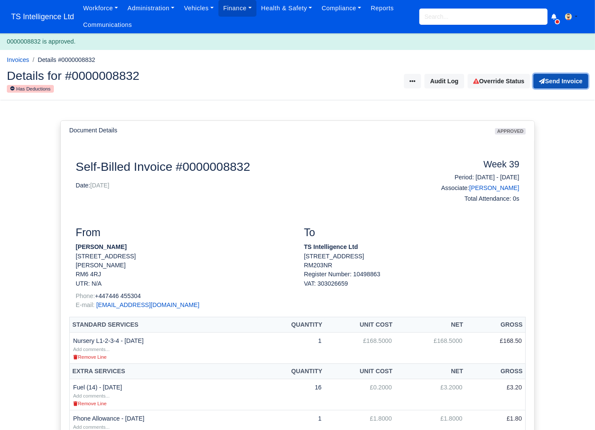
drag, startPoint x: 0, startPoint y: 0, endPoint x: 551, endPoint y: 83, distance: 557.7
click at [551, 83] on button "Send Invoice" at bounding box center [560, 81] width 55 height 15
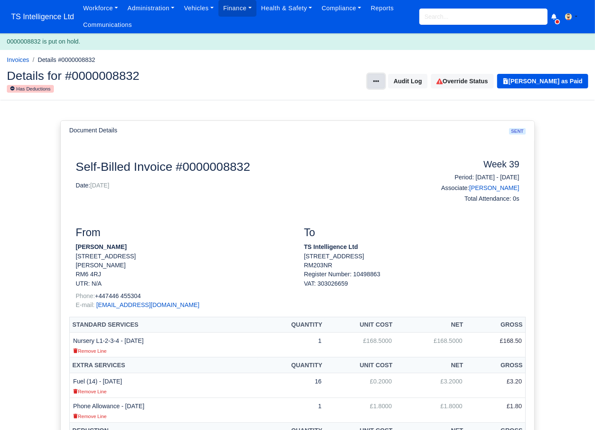
click at [382, 82] on button at bounding box center [376, 81] width 17 height 15
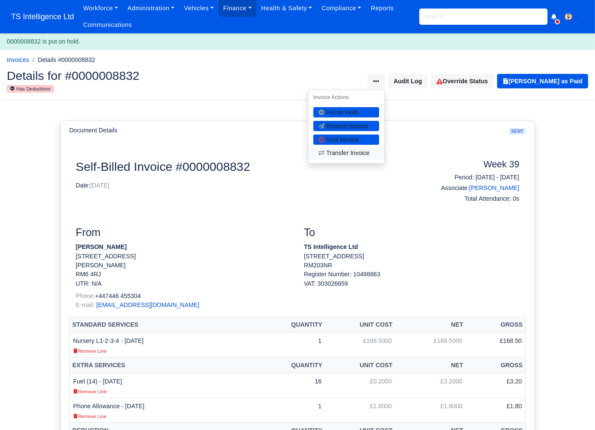
click at [348, 154] on link "Transfer Invoice" at bounding box center [346, 153] width 76 height 13
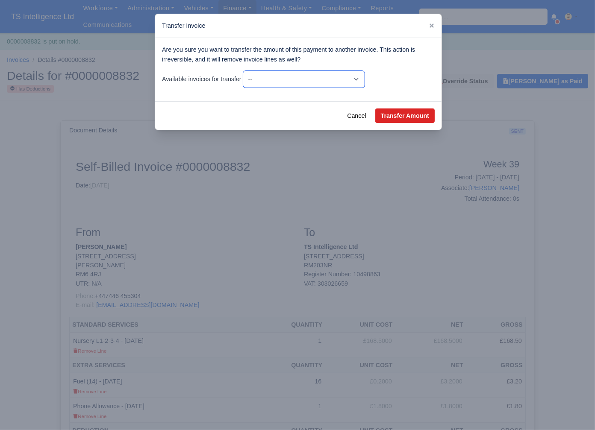
click at [365, 76] on select "-- £505.20 - Wk #38 [[DATE] - [DATE]] -£327.93 - Wk #39 [[DATE] - [DATE]] £0.00…" at bounding box center [303, 79] width 121 height 17
click at [245, 71] on select "-- £505.20 - Wk #38 [[DATE] - [DATE]] -£327.93 - Wk #39 [[DATE] - [DATE]] £0.00…" at bounding box center [303, 79] width 121 height 17
click at [390, 116] on button "Transfer Amount" at bounding box center [404, 116] width 59 height 15
select select "8763"
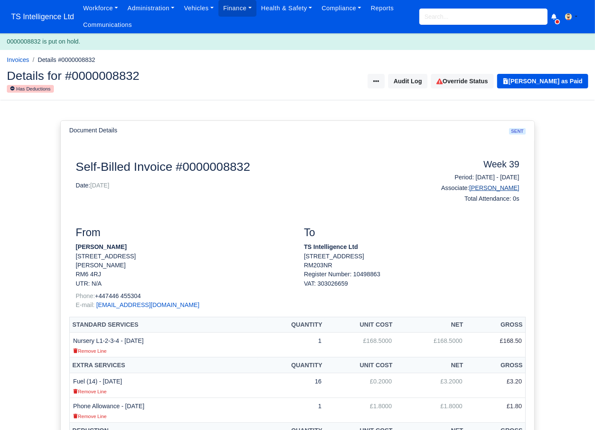
click at [482, 188] on link "[PERSON_NAME]" at bounding box center [494, 188] width 50 height 7
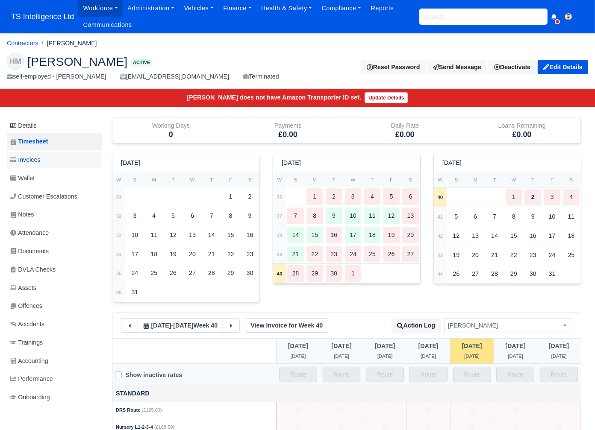
click at [40, 160] on span "Invoices" at bounding box center [25, 160] width 30 height 10
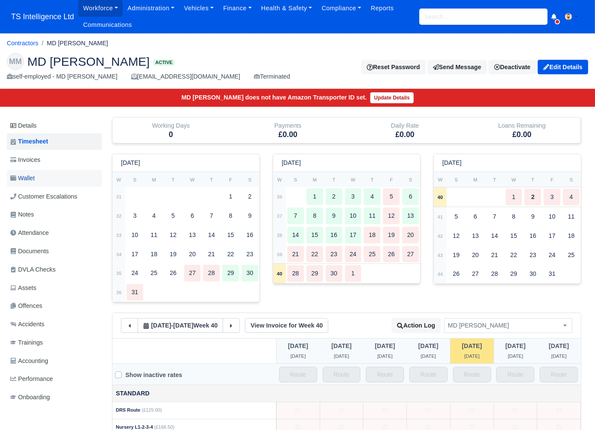
click at [38, 180] on link "Wallet" at bounding box center [54, 178] width 95 height 17
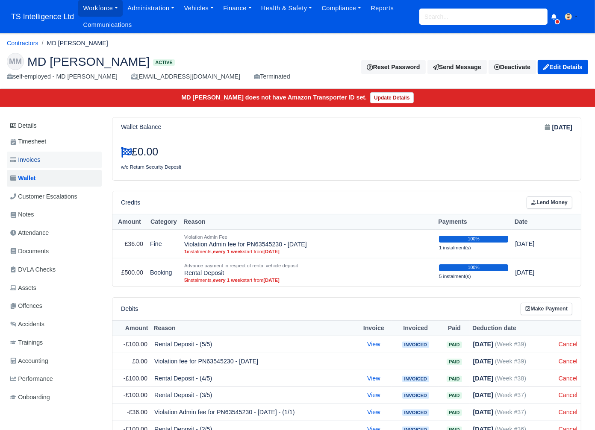
click at [32, 160] on span "Invoices" at bounding box center [25, 160] width 30 height 10
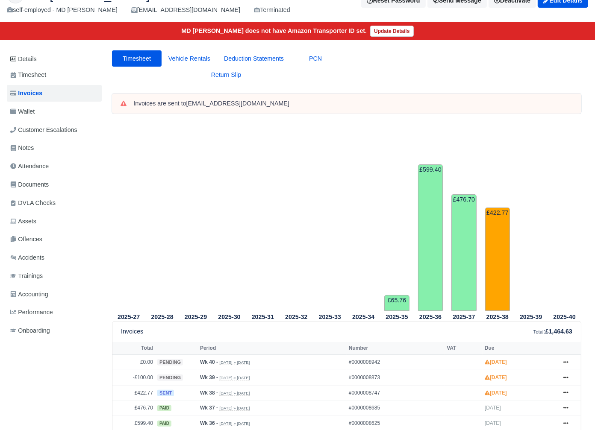
scroll to position [56, 0]
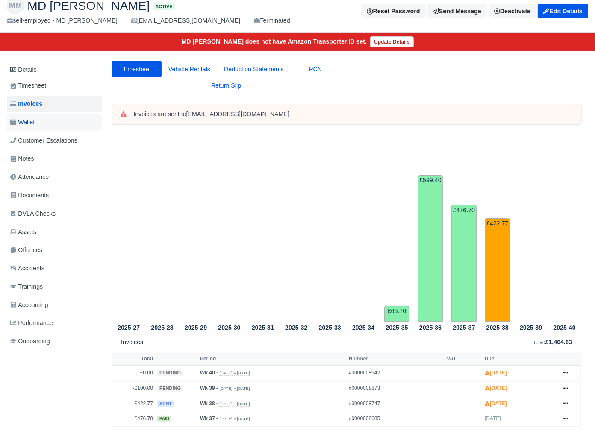
click at [34, 119] on span "Wallet" at bounding box center [22, 123] width 24 height 10
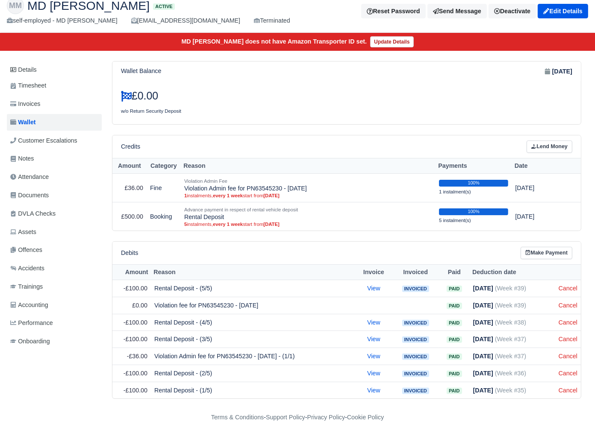
scroll to position [62, 0]
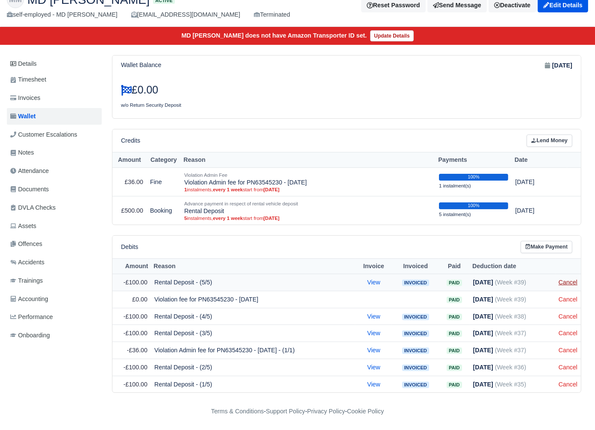
click at [569, 284] on link "Cancel" at bounding box center [568, 282] width 19 height 7
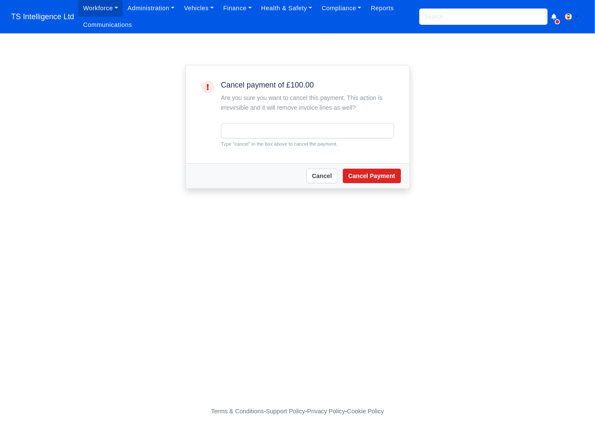
click at [289, 135] on input "text" at bounding box center [307, 130] width 173 height 15
type input "cancel"
click at [359, 170] on button "Cancel Payment" at bounding box center [372, 176] width 58 height 15
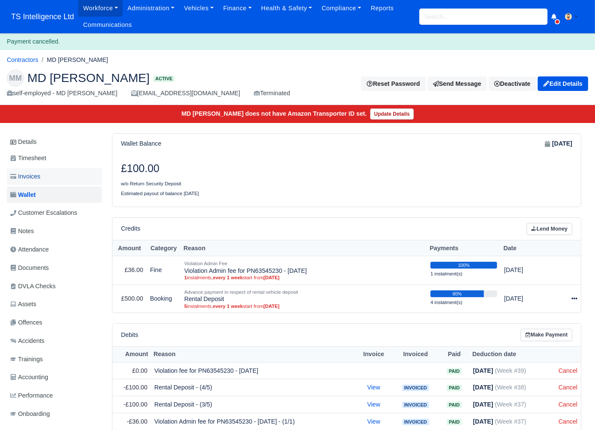
click at [45, 172] on link "Invoices" at bounding box center [54, 176] width 95 height 17
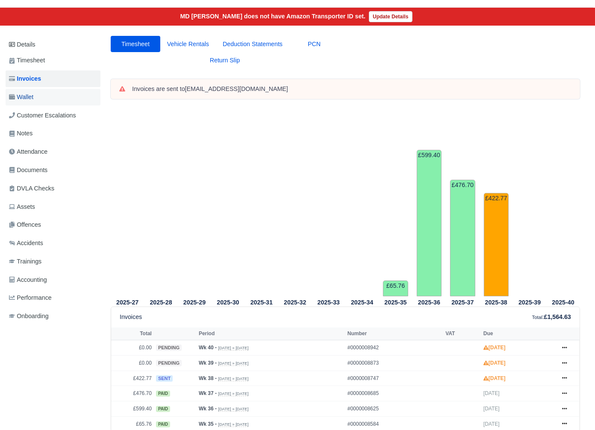
scroll to position [0, 1]
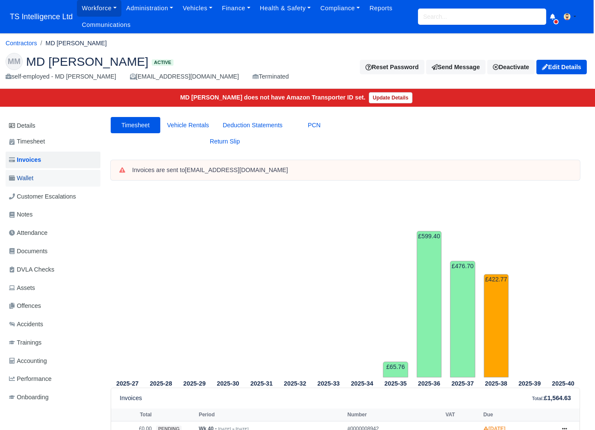
click at [44, 177] on link "Wallet" at bounding box center [53, 178] width 95 height 17
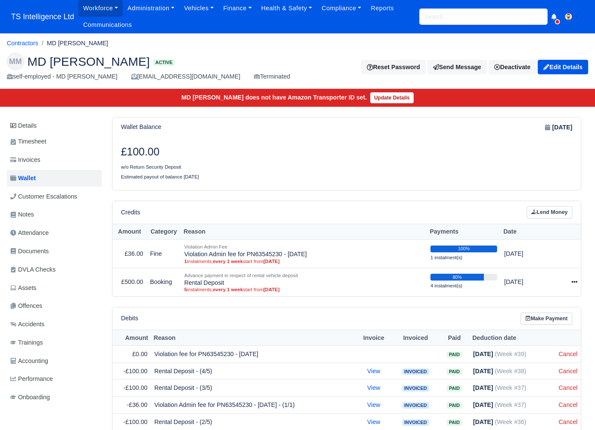
scroll to position [56, 0]
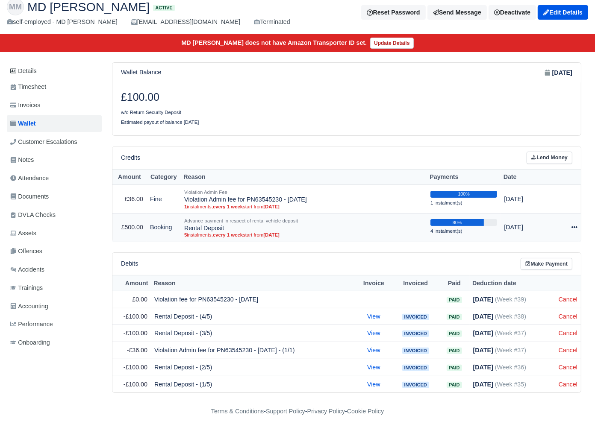
click at [576, 226] on icon at bounding box center [574, 227] width 6 height 6
click at [555, 254] on button "Make Payment" at bounding box center [536, 253] width 76 height 13
select select "4942"
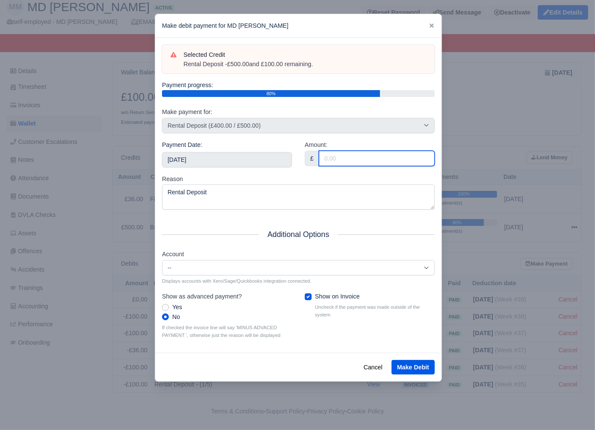
click at [350, 156] on input "Amount:" at bounding box center [377, 158] width 116 height 15
type input "100"
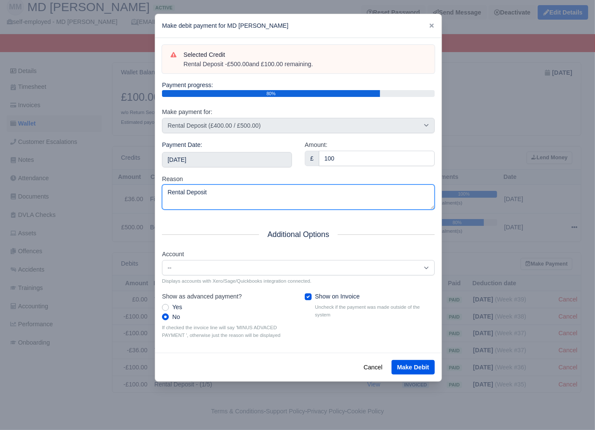
click at [294, 195] on textarea "Rental Deposit" at bounding box center [298, 197] width 273 height 25
type textarea "Rental Deposit - repayment"
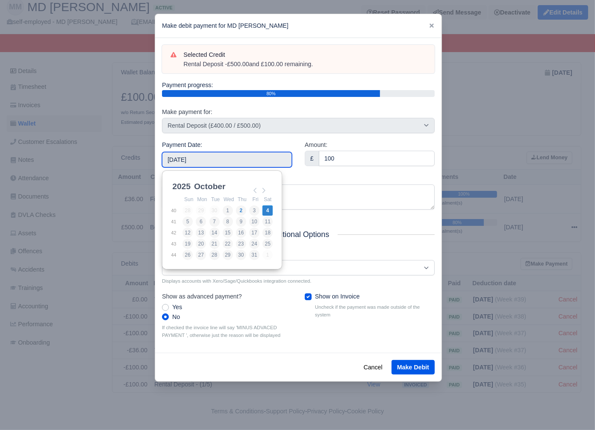
click at [262, 162] on input "2025-10-04" at bounding box center [227, 159] width 130 height 15
type input "2025-09-20"
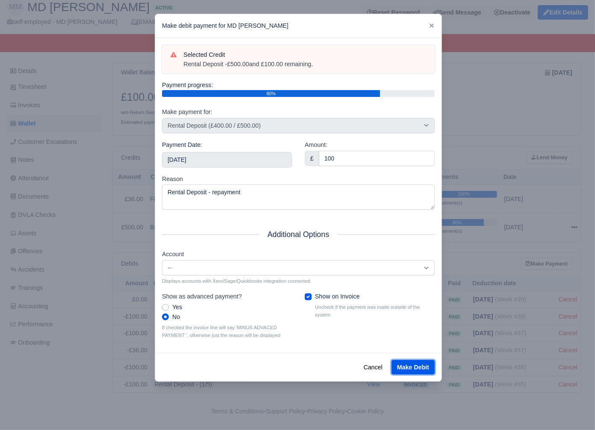
click at [408, 365] on button "Make Debit" at bounding box center [413, 367] width 43 height 15
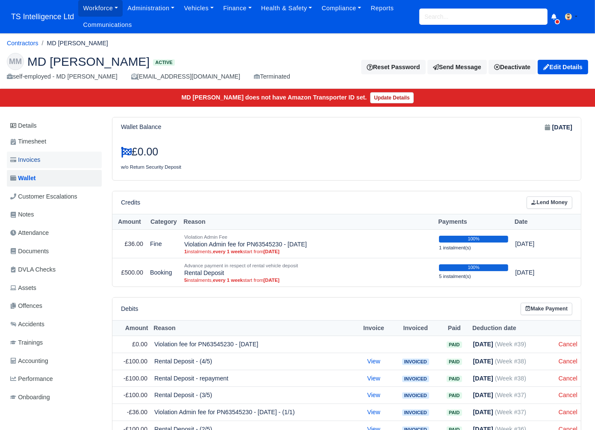
click at [58, 159] on link "Invoices" at bounding box center [54, 160] width 95 height 17
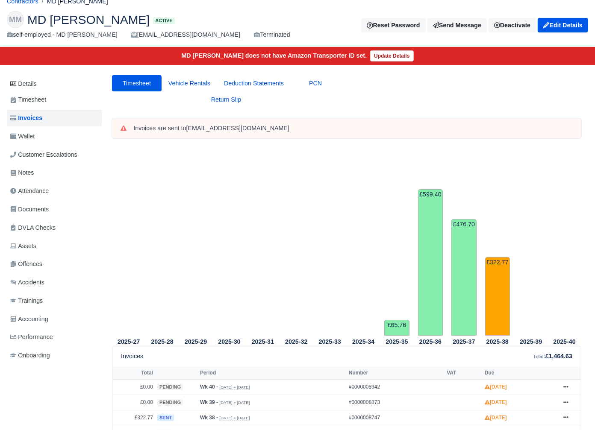
scroll to position [112, 0]
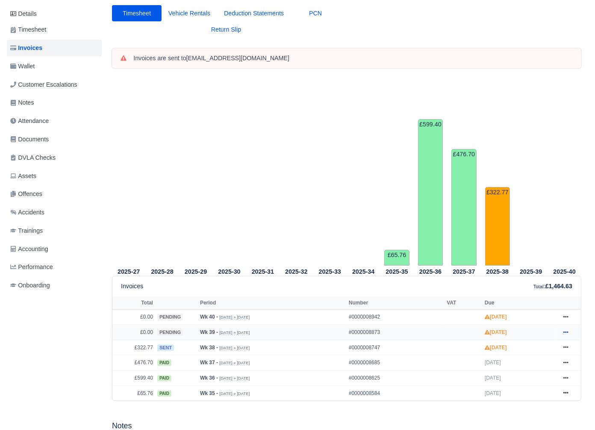
click at [562, 332] on link at bounding box center [566, 332] width 13 height 11
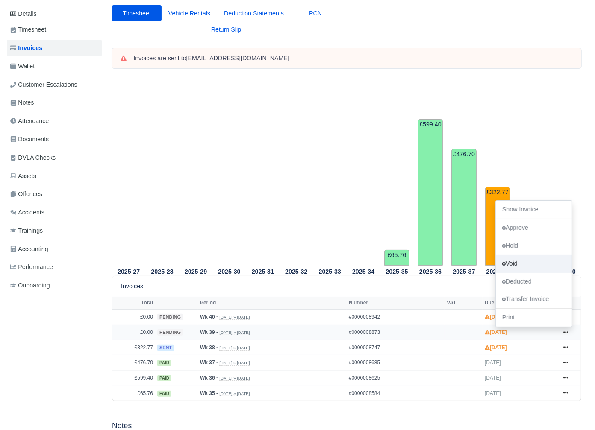
click at [521, 263] on link "Void" at bounding box center [534, 264] width 76 height 18
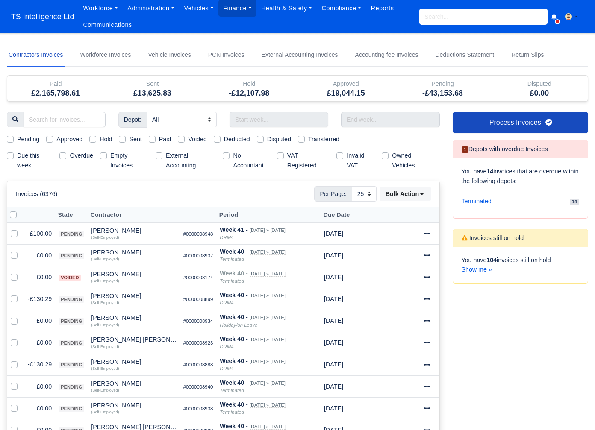
select select "25"
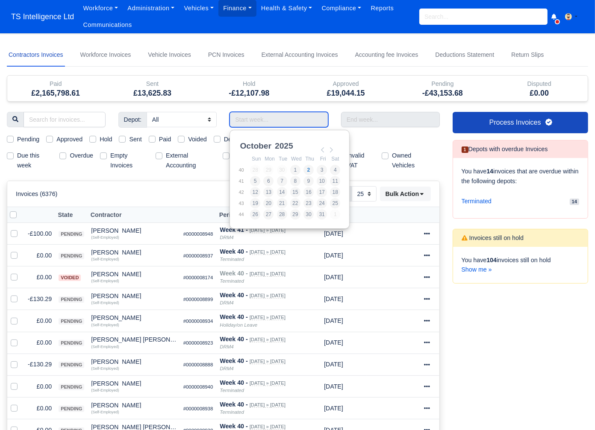
click at [280, 121] on input "Use the arrow keys to pick a date" at bounding box center [279, 119] width 99 height 15
type input "[DATE] - [DATE]"
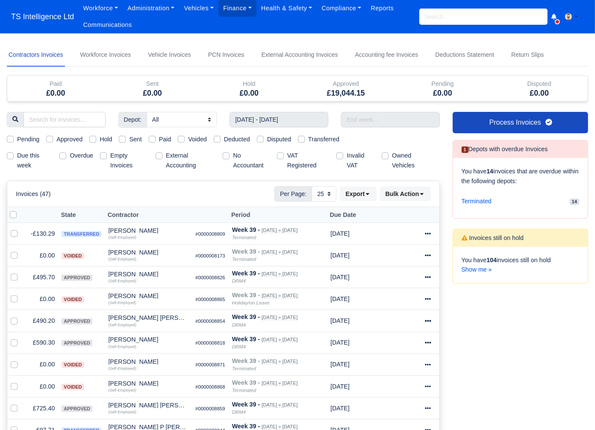
click at [17, 138] on label "Pending" at bounding box center [28, 140] width 22 height 10
click at [10, 138] on input "Pending" at bounding box center [10, 138] width 7 height 7
checkbox input "true"
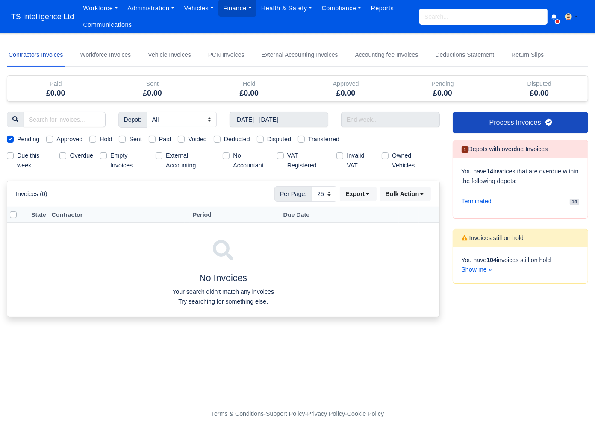
click at [17, 138] on label "Pending" at bounding box center [28, 140] width 22 height 10
click at [10, 138] on input "Pending" at bounding box center [10, 138] width 7 height 7
checkbox input "false"
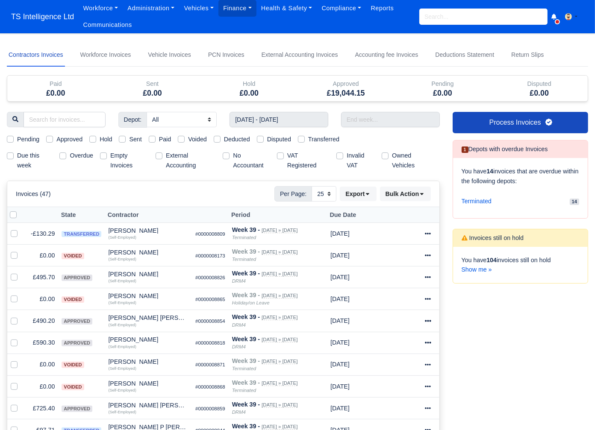
click at [56, 140] on label "Approved" at bounding box center [69, 140] width 26 height 10
click at [52, 140] on input "Approved" at bounding box center [49, 138] width 7 height 7
checkbox input "true"
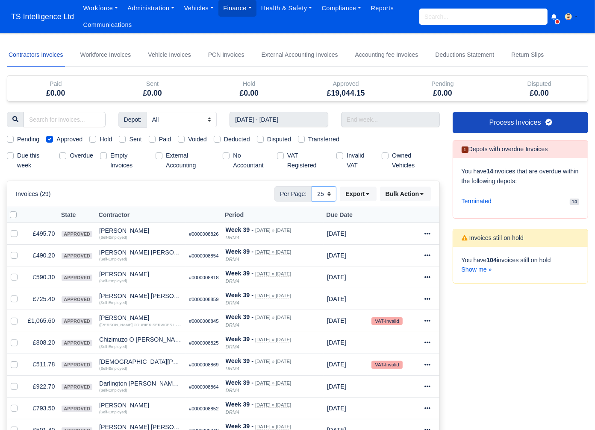
click at [323, 192] on select "10 25 50" at bounding box center [324, 193] width 25 height 15
select select "50"
click at [312, 186] on select "10 25 50" at bounding box center [324, 193] width 25 height 15
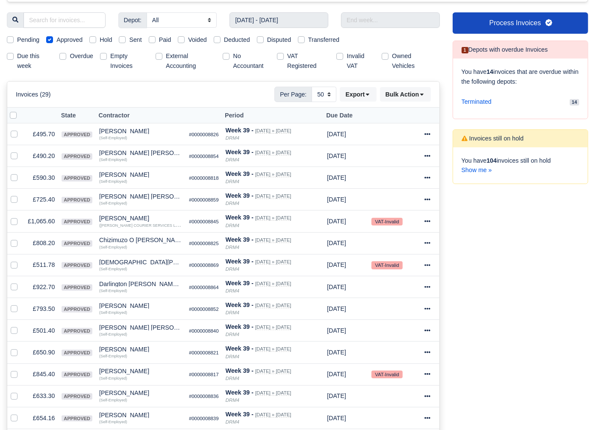
click at [20, 111] on label at bounding box center [20, 111] width 0 height 0
click at [13, 115] on input "checkbox" at bounding box center [13, 114] width 7 height 7
checkbox input "true"
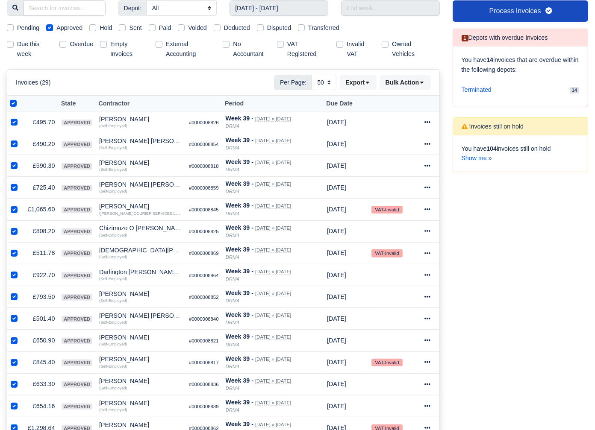
scroll to position [80, 0]
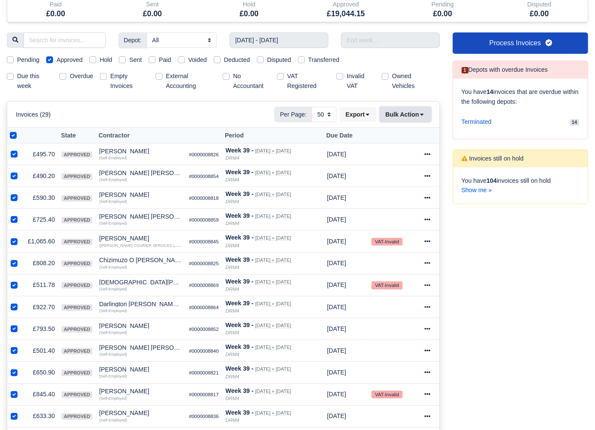
click at [403, 111] on button "Bulk Action" at bounding box center [405, 114] width 51 height 15
click at [391, 170] on div "Send" at bounding box center [394, 169] width 76 height 13
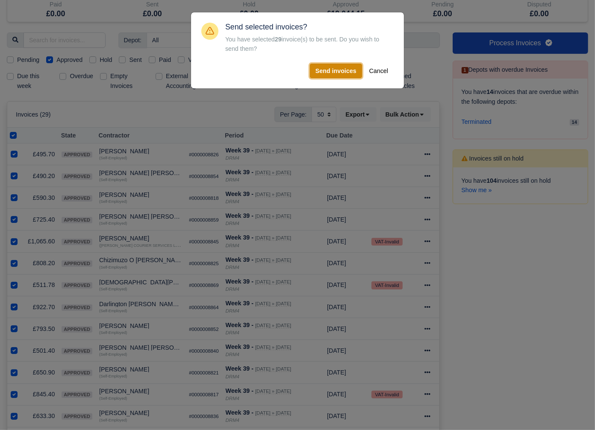
click at [330, 73] on button "Send invoices" at bounding box center [336, 71] width 52 height 15
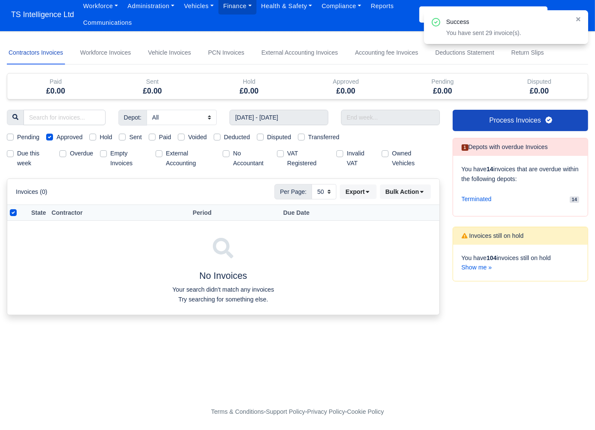
scroll to position [0, 0]
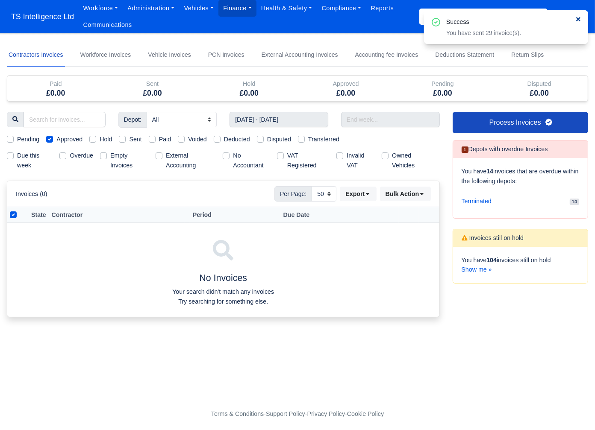
click at [577, 19] on icon at bounding box center [578, 19] width 4 height 4
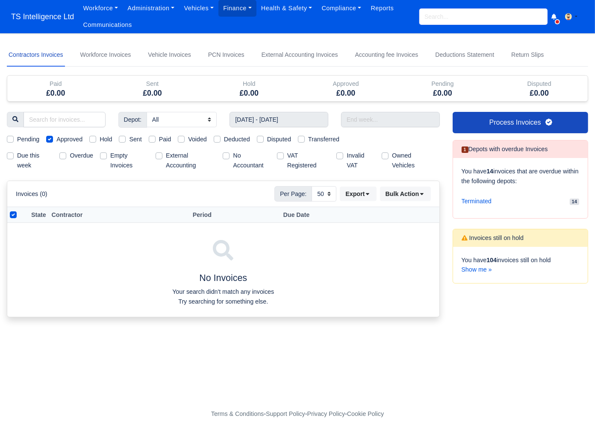
click at [451, 19] on input "search" at bounding box center [483, 17] width 128 height 16
click at [448, 17] on input "search" at bounding box center [483, 17] width 128 height 16
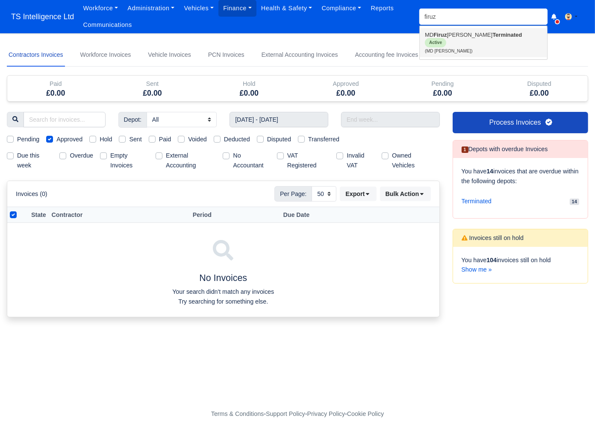
click at [448, 33] on link "MD Firuz Miah Terminated Active (MD Firuz Miah)" at bounding box center [483, 42] width 127 height 29
type input "MD [PERSON_NAME]"
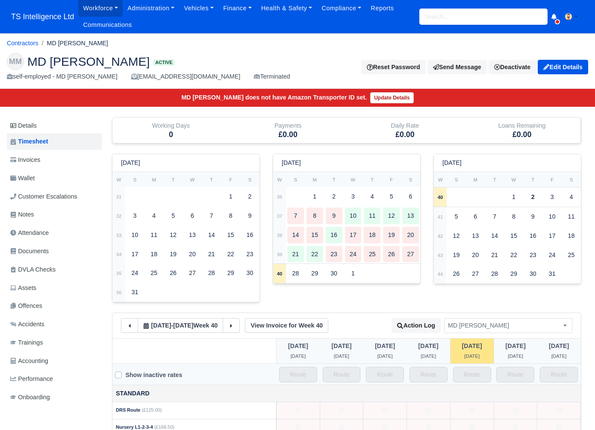
scroll to position [44, 0]
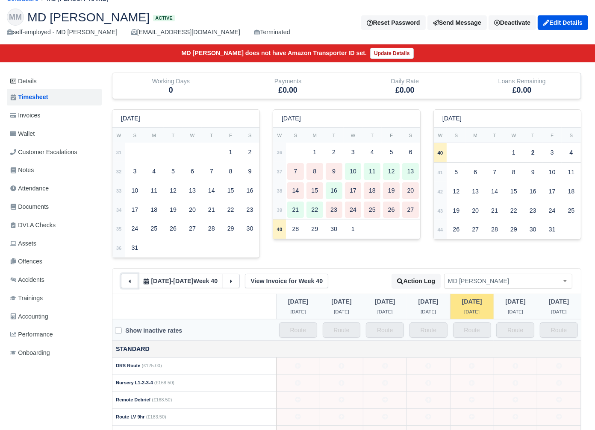
click at [128, 281] on icon at bounding box center [130, 282] width 6 height 6
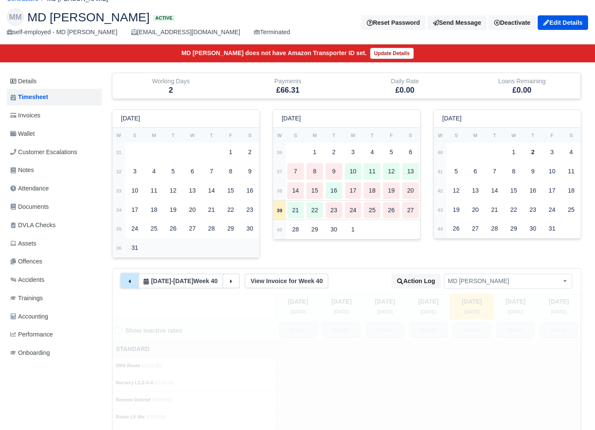
type input "10"
type input "2"
type input "140"
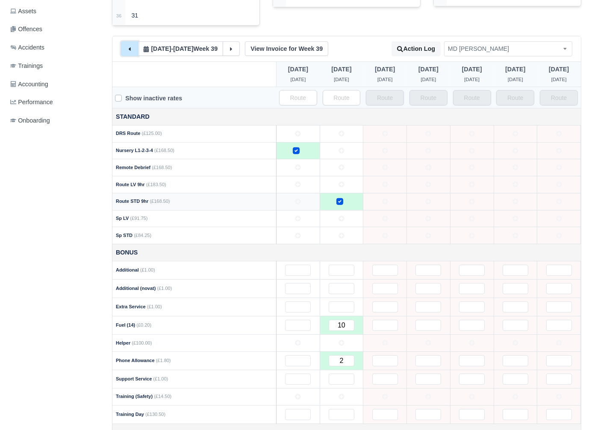
scroll to position [276, 0]
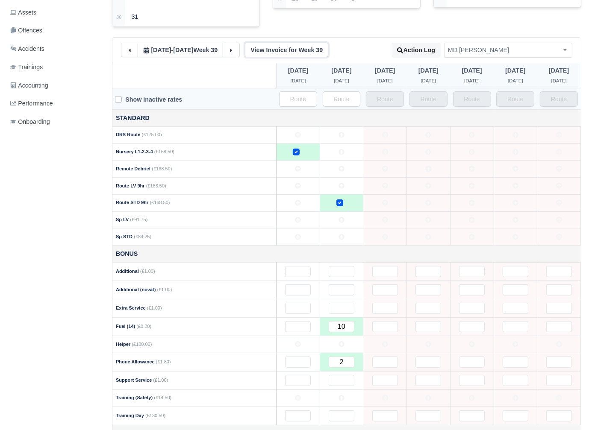
click at [289, 53] on link "View Invoice for Week 39" at bounding box center [286, 50] width 83 height 15
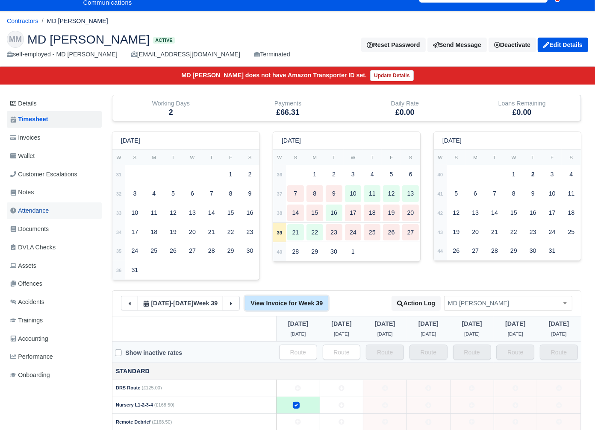
scroll to position [0, 0]
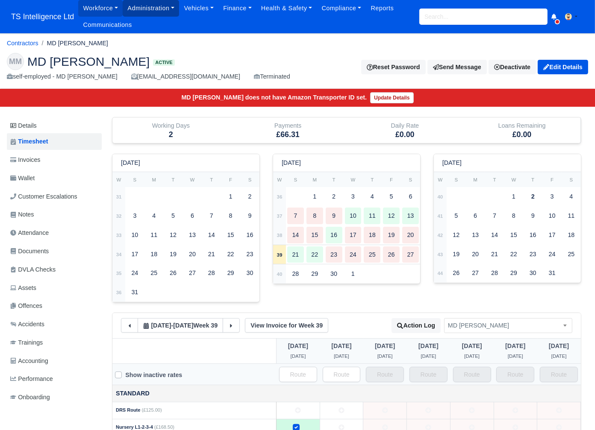
click at [149, 12] on link "Administration" at bounding box center [151, 8] width 56 height 17
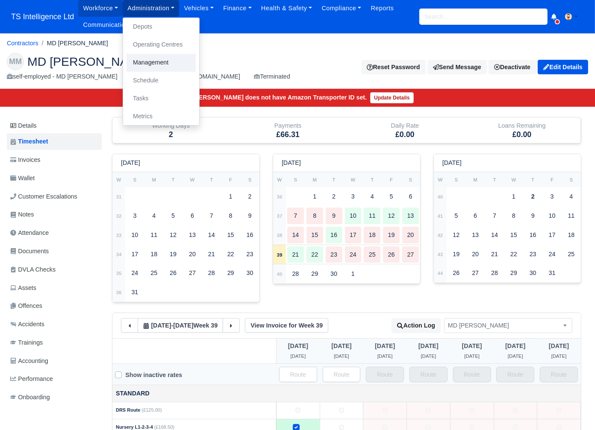
click at [147, 63] on link "Management" at bounding box center [161, 63] width 69 height 18
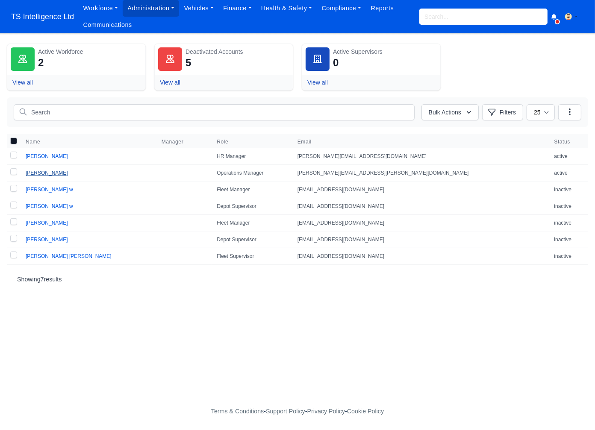
click at [39, 171] on link "[PERSON_NAME]" at bounding box center [47, 173] width 42 height 6
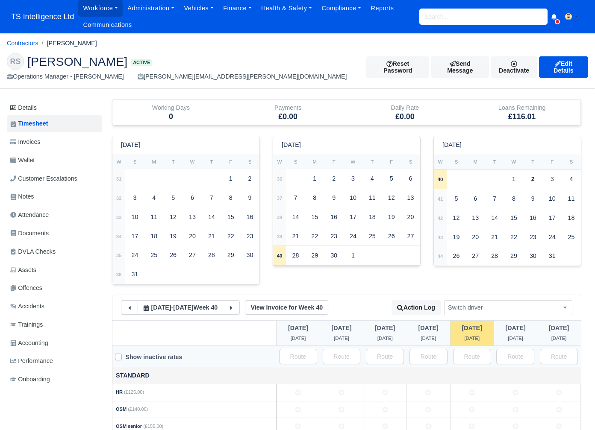
scroll to position [110, 0]
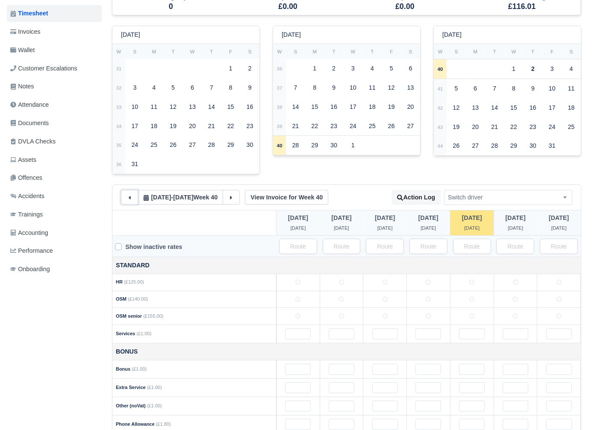
click at [129, 197] on icon at bounding box center [130, 197] width 2 height 3
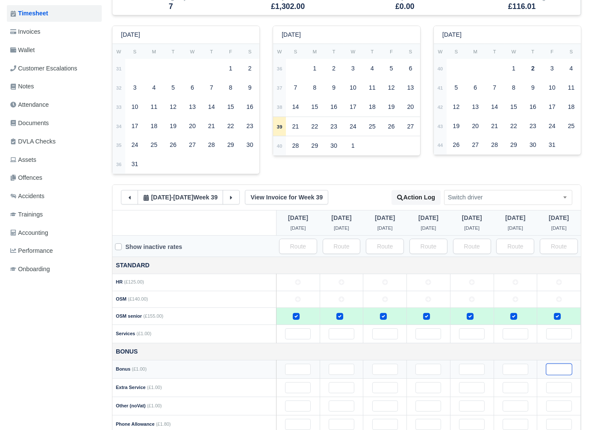
click at [549, 370] on input "text" at bounding box center [559, 369] width 26 height 11
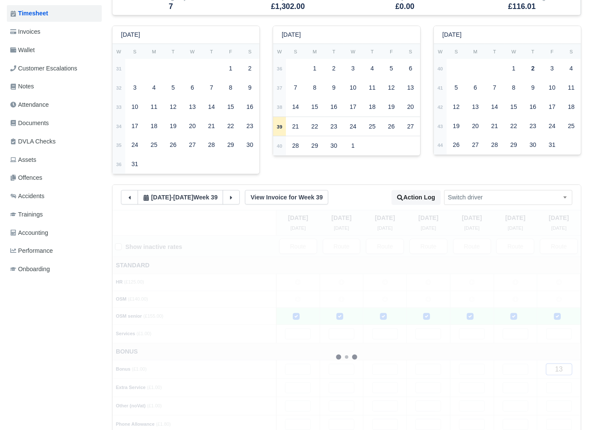
type input "136"
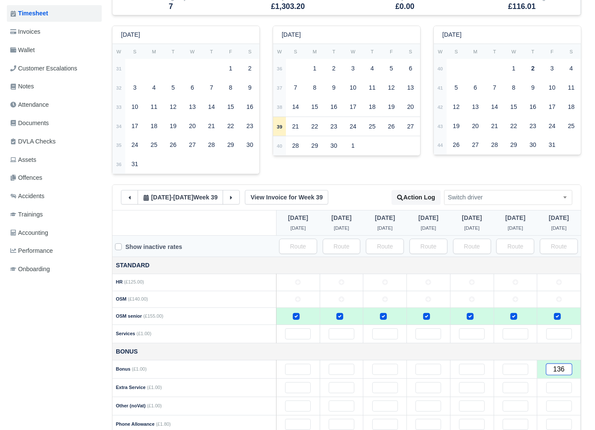
type input "136"
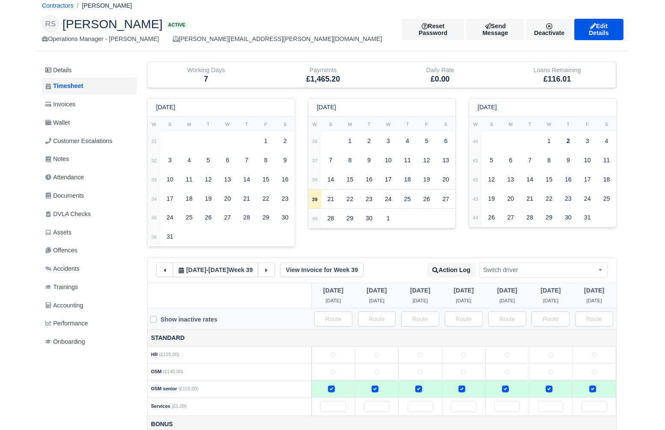
scroll to position [0, 0]
